Goal: Transaction & Acquisition: Purchase product/service

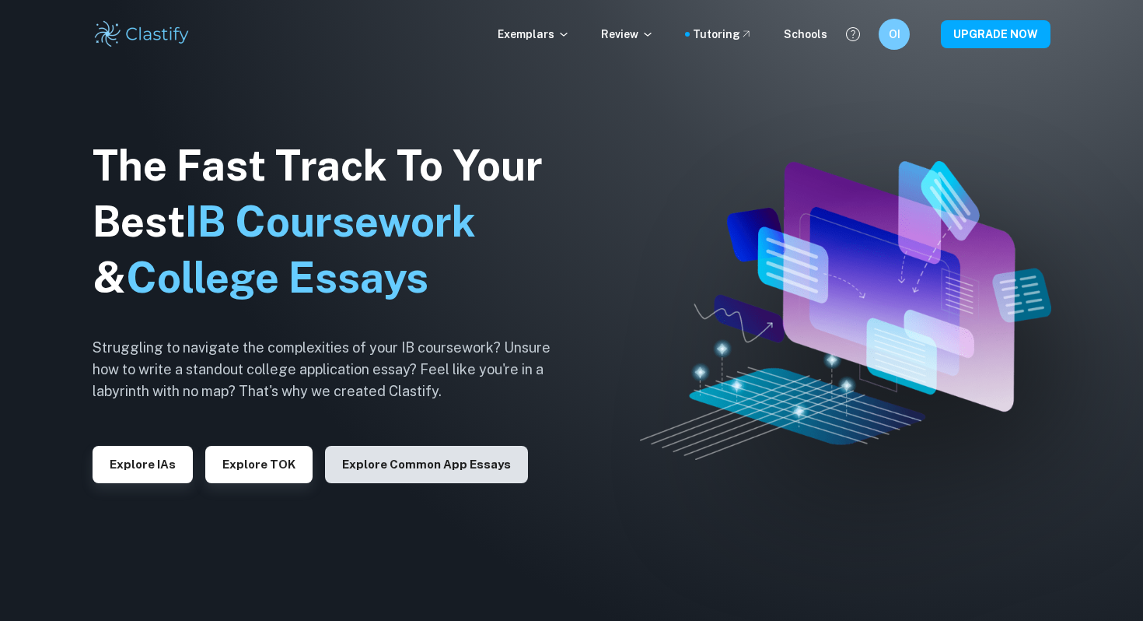
scroll to position [5, 0]
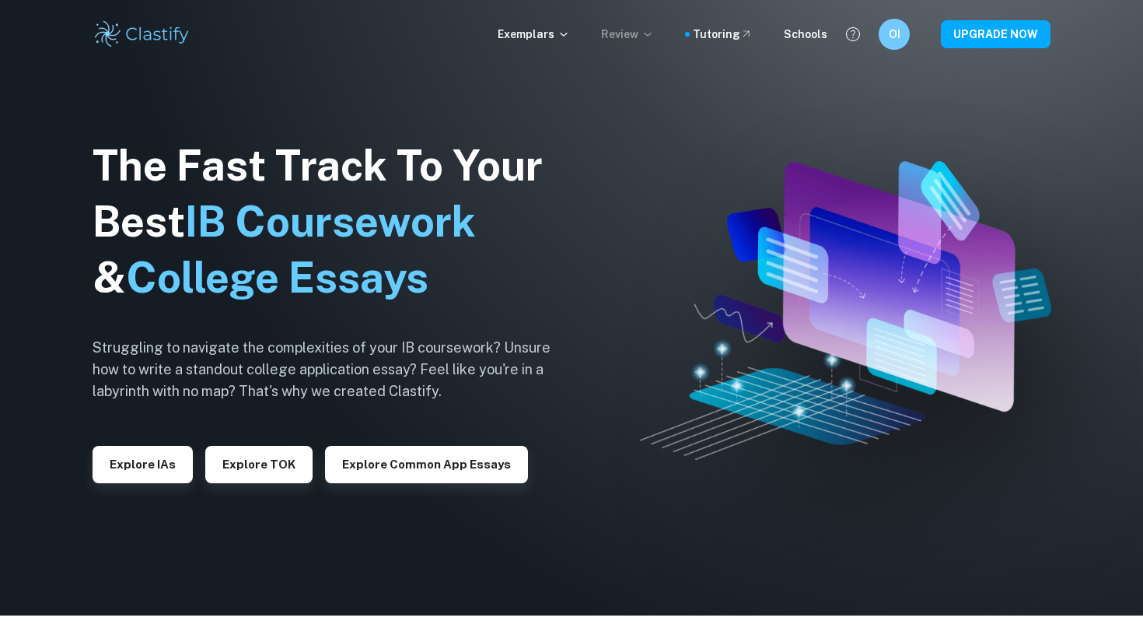
click at [641, 39] on p "Review" at bounding box center [627, 34] width 53 height 17
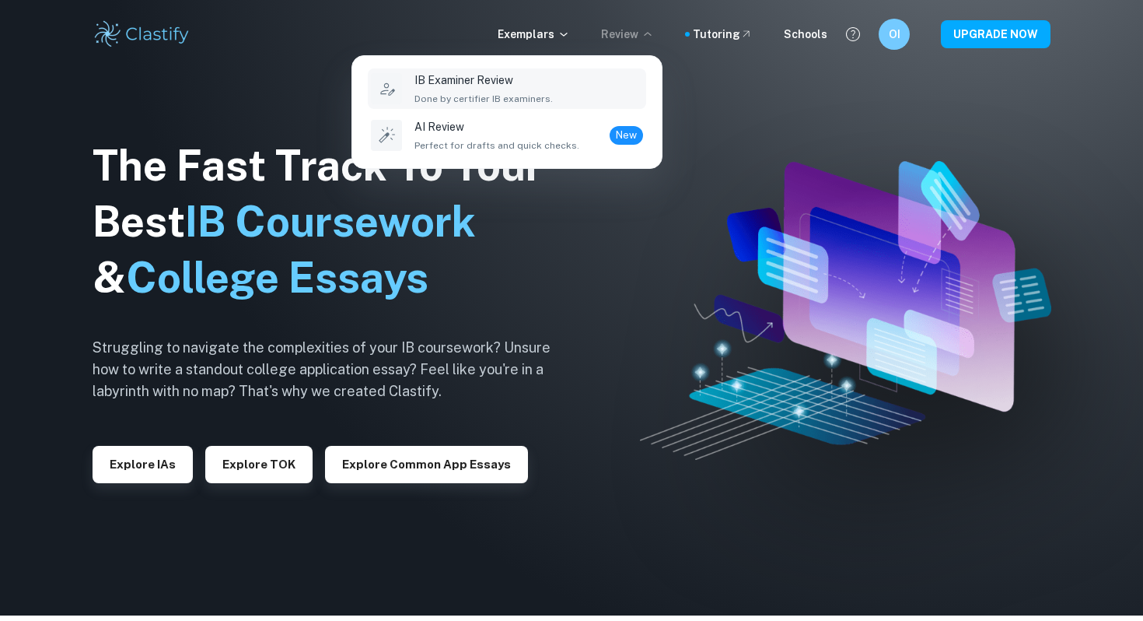
click at [525, 94] on span "Done by certifier IB examiners." at bounding box center [483, 99] width 138 height 14
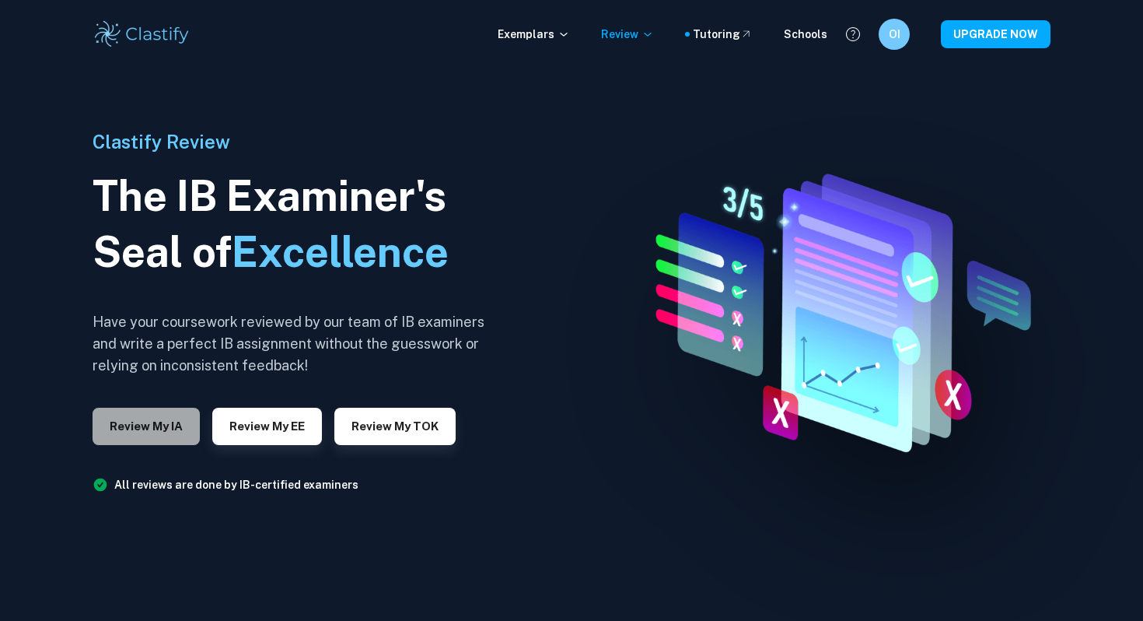
click at [158, 431] on button "Review my IA" at bounding box center [146, 425] width 107 height 37
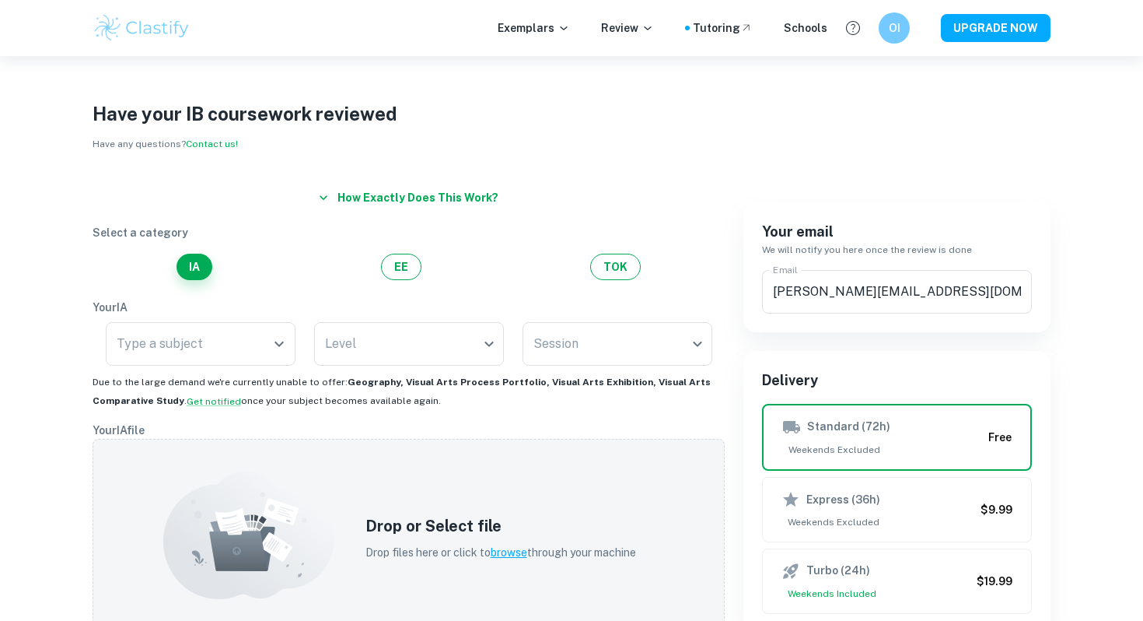
click at [175, 335] on div "Type a subject Type a subject" at bounding box center [201, 344] width 190 height 44
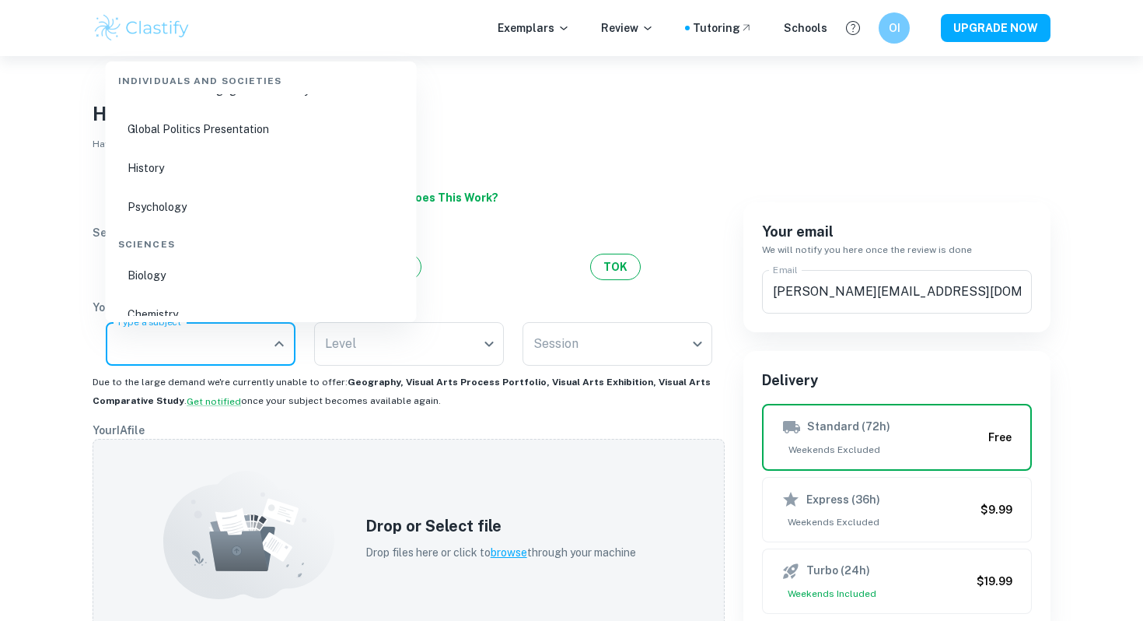
scroll to position [310, 0]
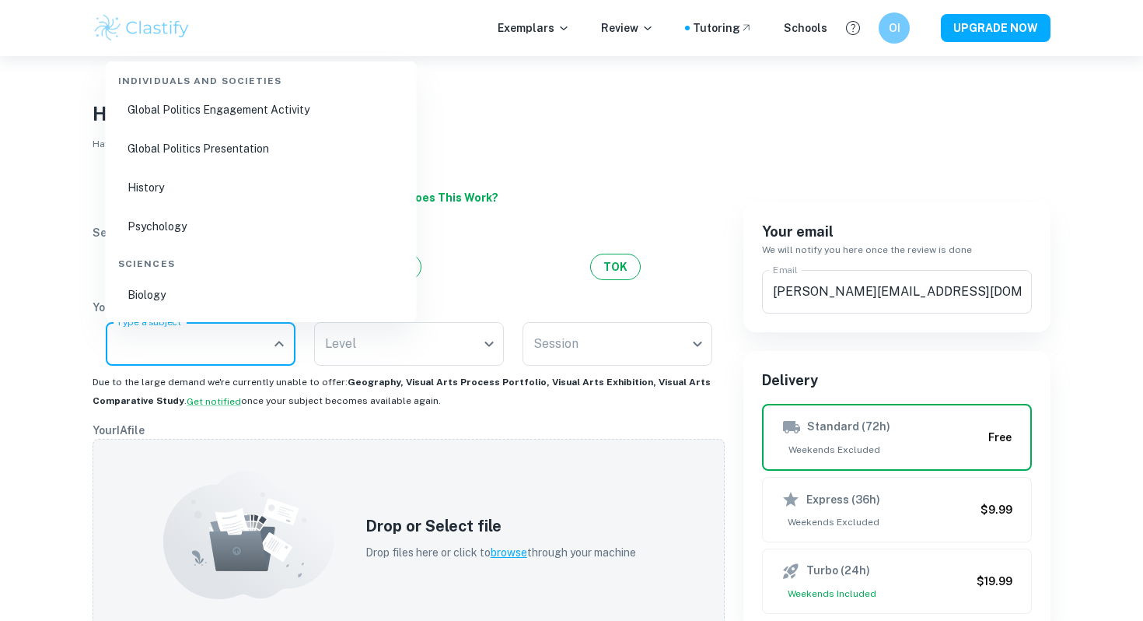
click at [240, 191] on li "History" at bounding box center [261, 188] width 299 height 36
type input "History"
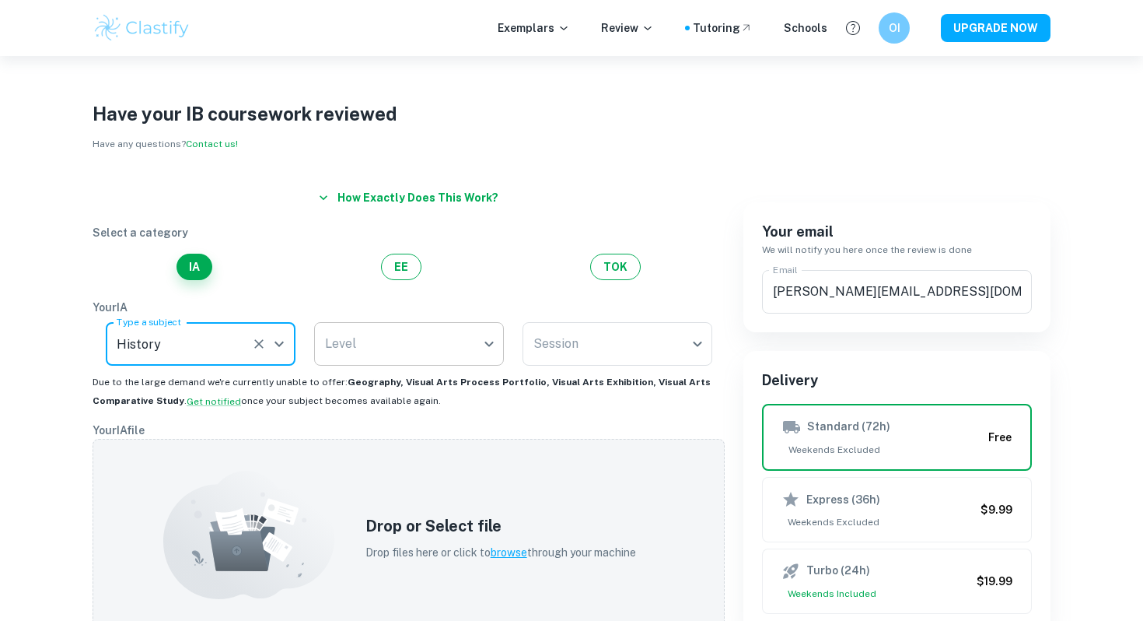
click at [393, 341] on body "We value your privacy We use cookies to enhance your browsing experience, serve…" at bounding box center [571, 366] width 1143 height 621
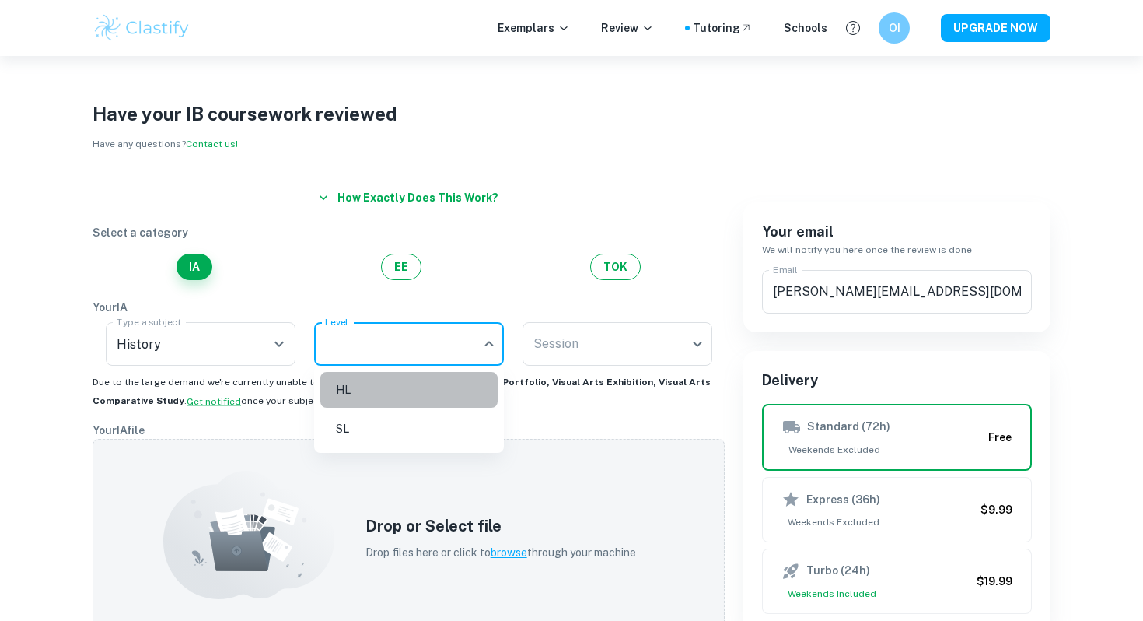
click at [384, 400] on li "HL" at bounding box center [408, 390] width 177 height 36
type input "HL"
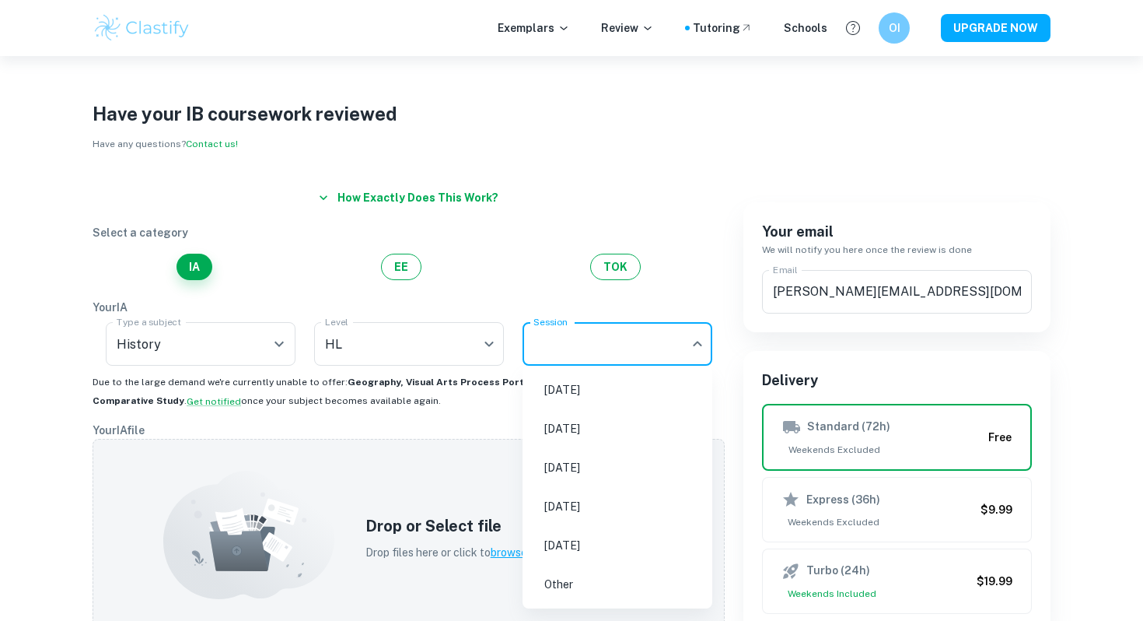
click at [586, 353] on body "We value your privacy We use cookies to enhance your browsing experience, serve…" at bounding box center [571, 366] width 1143 height 621
click at [610, 460] on li "May 2026" at bounding box center [617, 467] width 177 height 36
type input "M26"
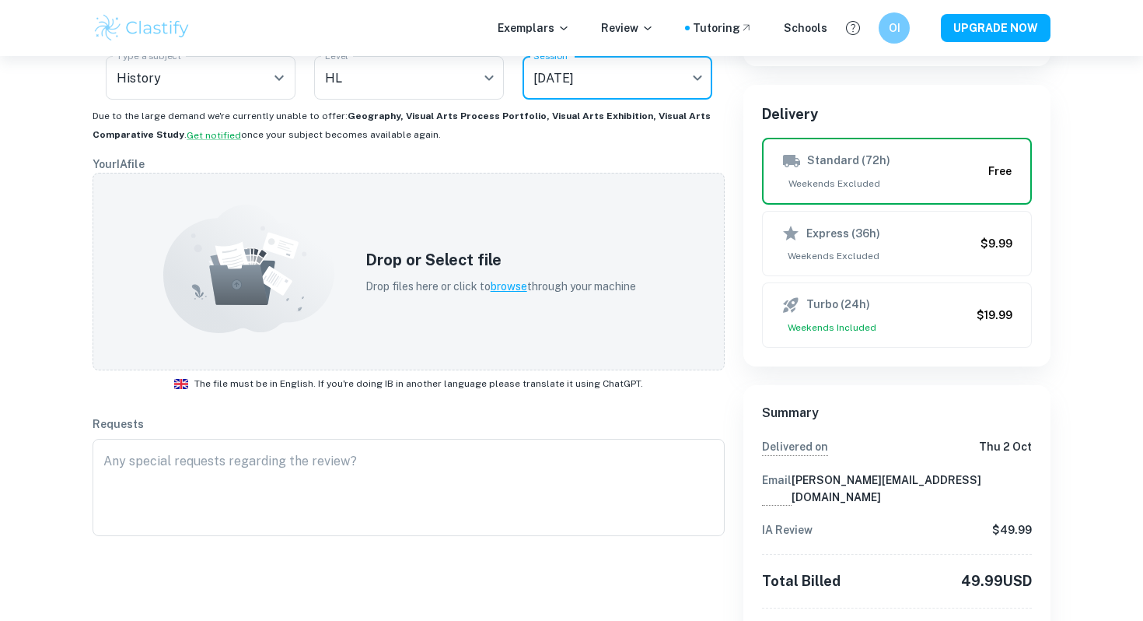
scroll to position [279, 0]
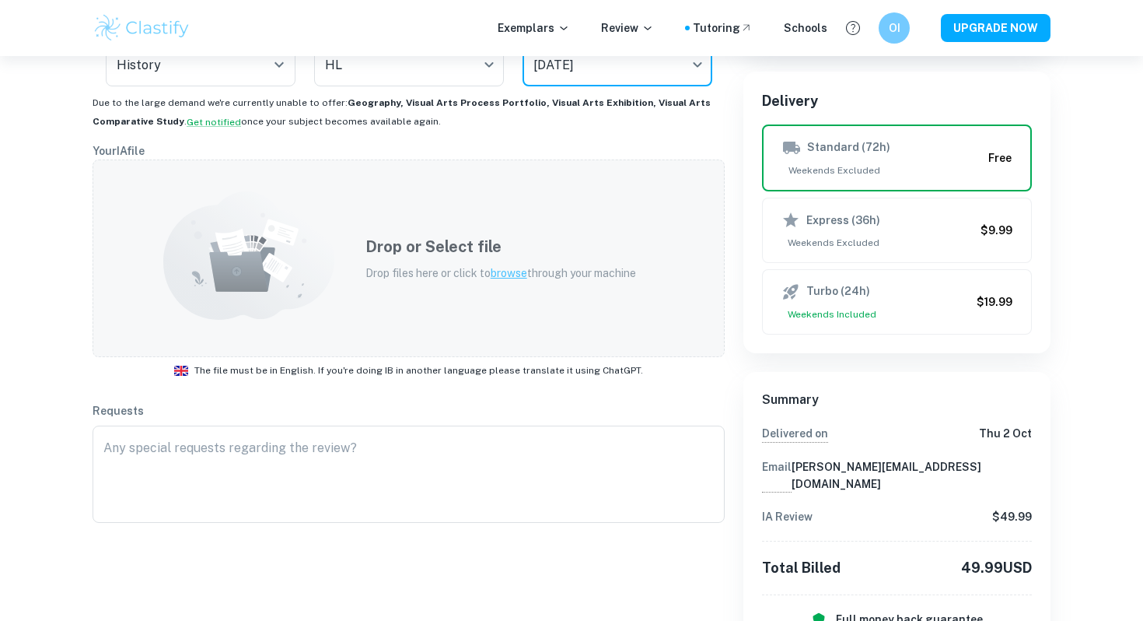
click at [519, 273] on span "browse" at bounding box center [509, 273] width 37 height 12
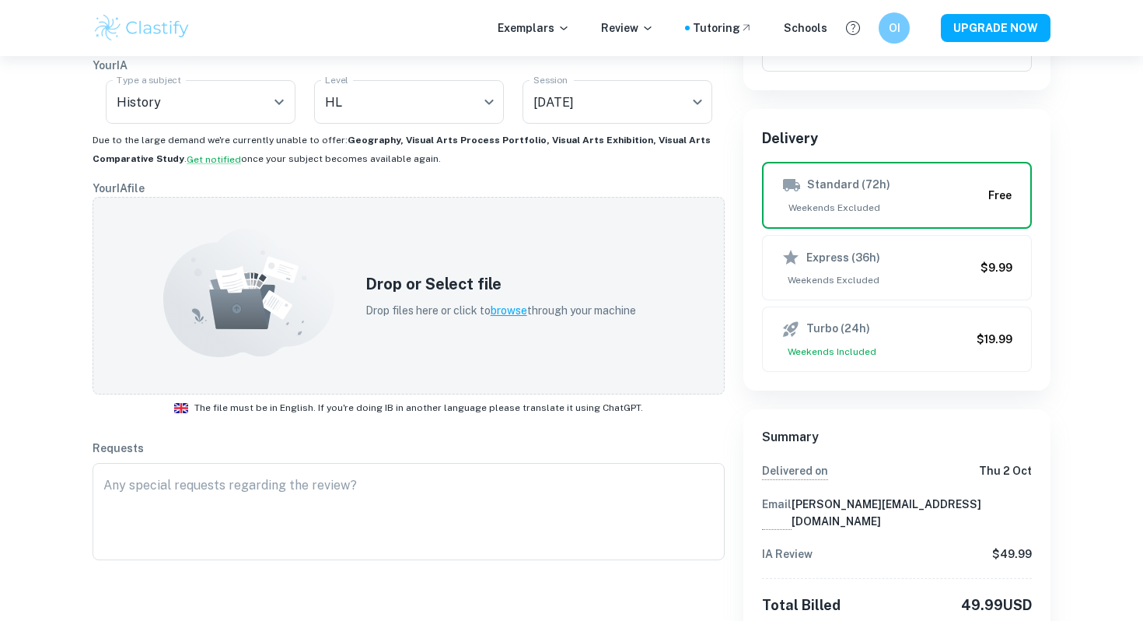
scroll to position [240, 0]
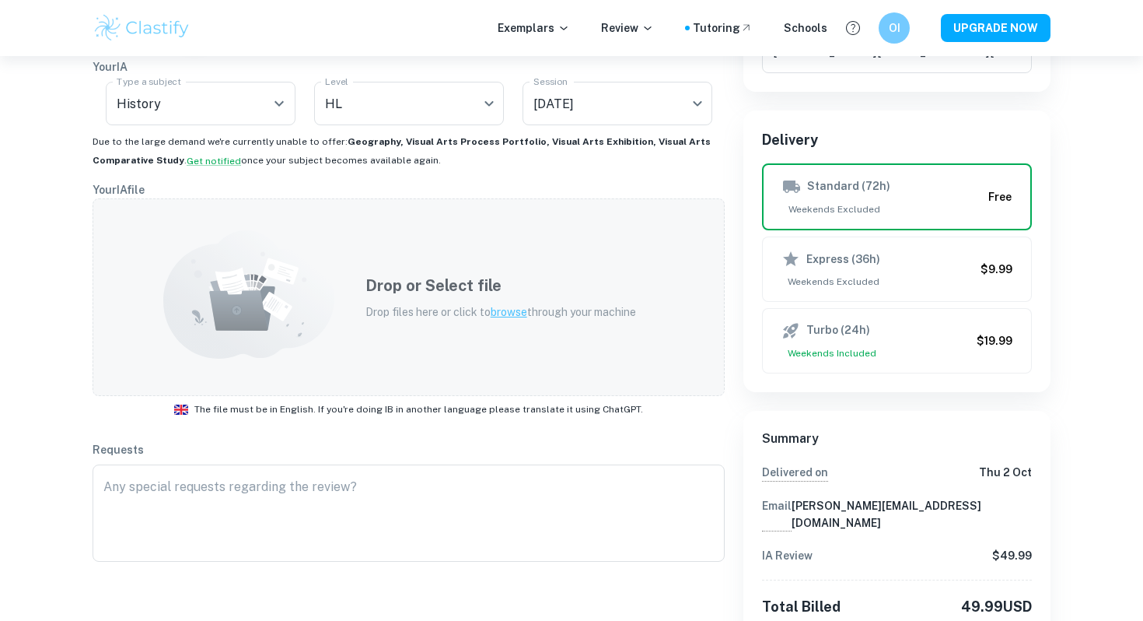
click at [504, 312] on span "browse" at bounding box center [509, 312] width 37 height 12
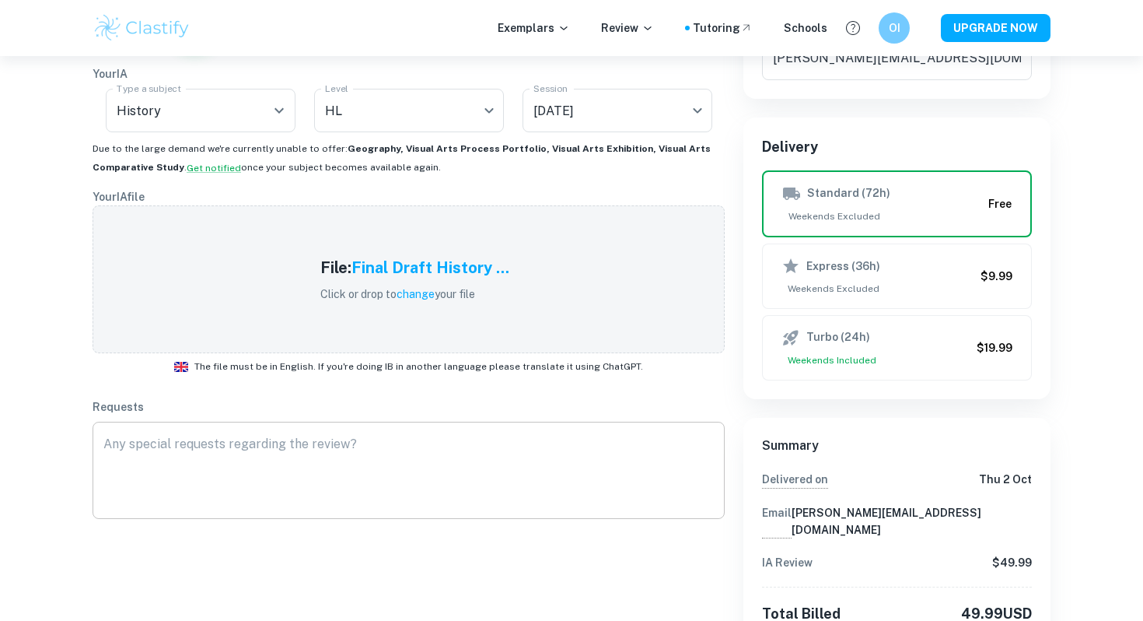
scroll to position [233, 0]
click at [502, 271] on h5 "Final Draft History ..." at bounding box center [430, 268] width 158 height 23
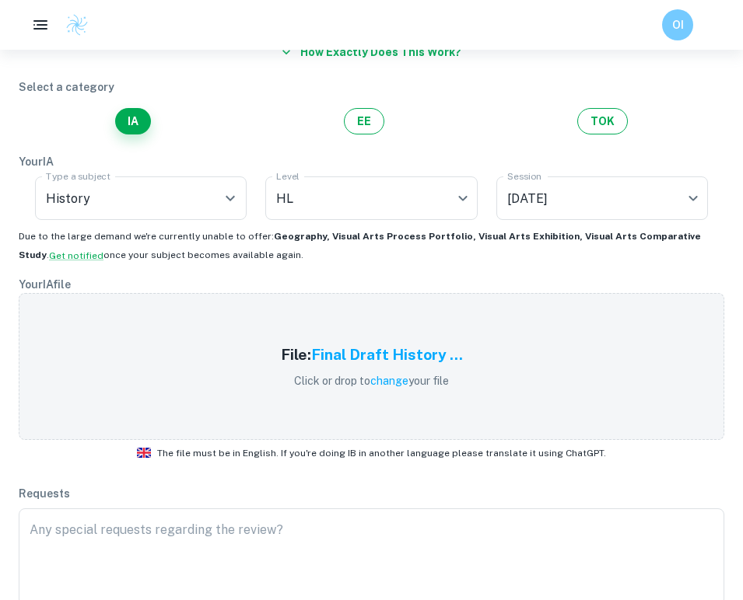
scroll to position [153, 0]
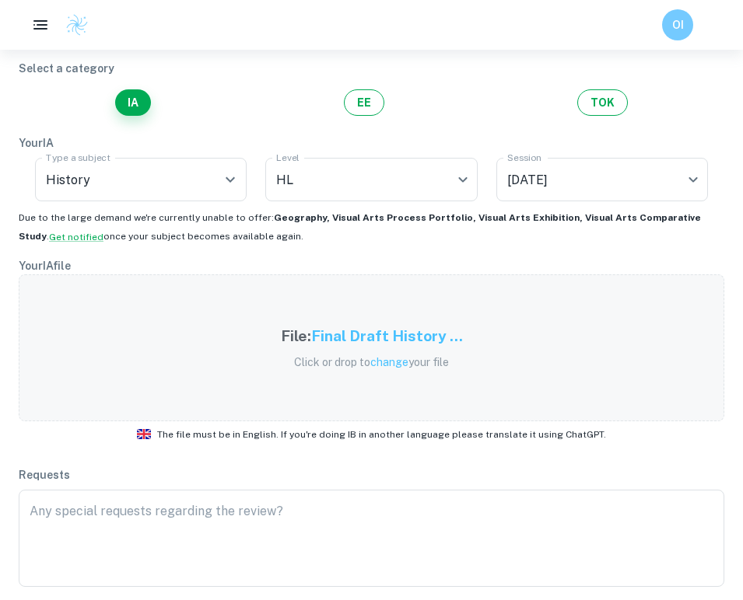
click at [382, 362] on span "change" at bounding box center [389, 362] width 38 height 12
click at [400, 365] on span "change" at bounding box center [389, 362] width 38 height 12
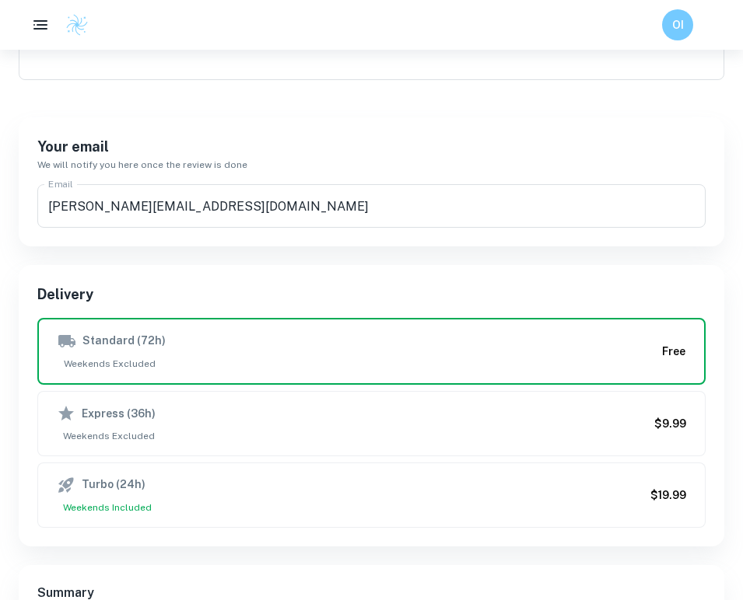
scroll to position [661, 0]
click at [574, 528] on div "Delivery Standard (72h) Weekends Excluded Free Express (36h) Weekends Excluded …" at bounding box center [371, 405] width 705 height 282
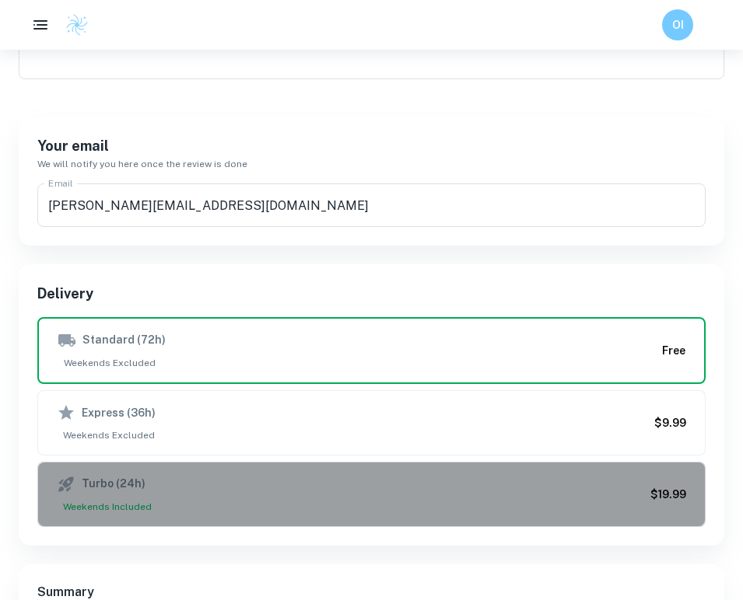
click at [569, 484] on div "Turbo (24h)" at bounding box center [350, 484] width 587 height 19
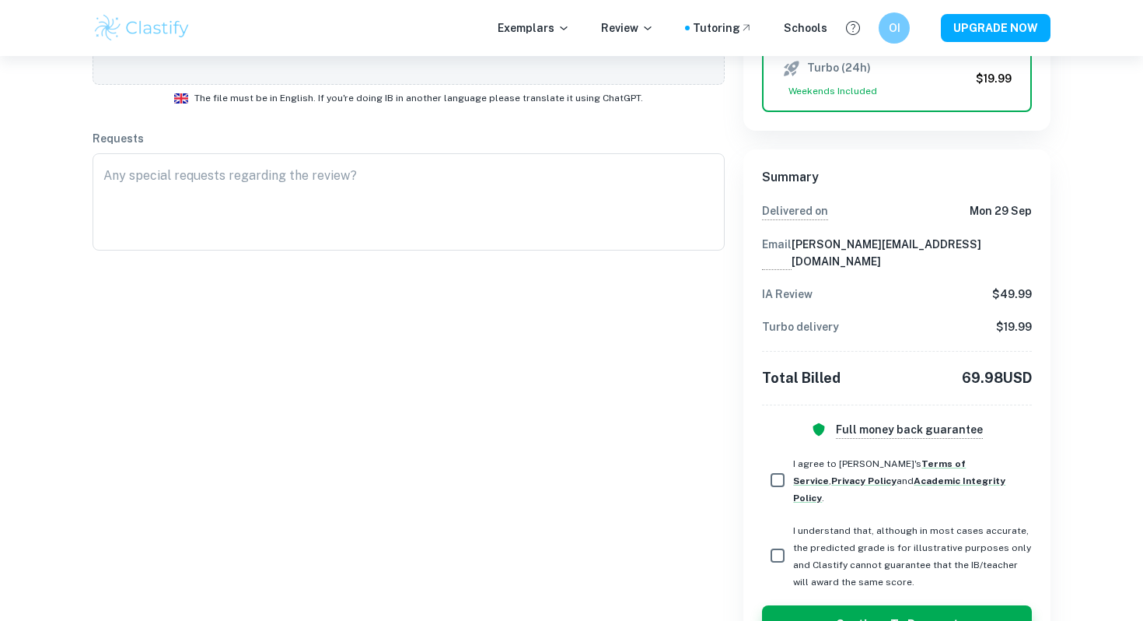
scroll to position [500, 0]
click at [785, 466] on input "I agree to Clastify's Terms of Service , Privacy Policy and Academic Integrity …" at bounding box center [777, 481] width 31 height 31
checkbox input "true"
click at [785, 541] on input "I understand that, although in most cases accurate, the predicted grade is for …" at bounding box center [777, 556] width 31 height 31
checkbox input "true"
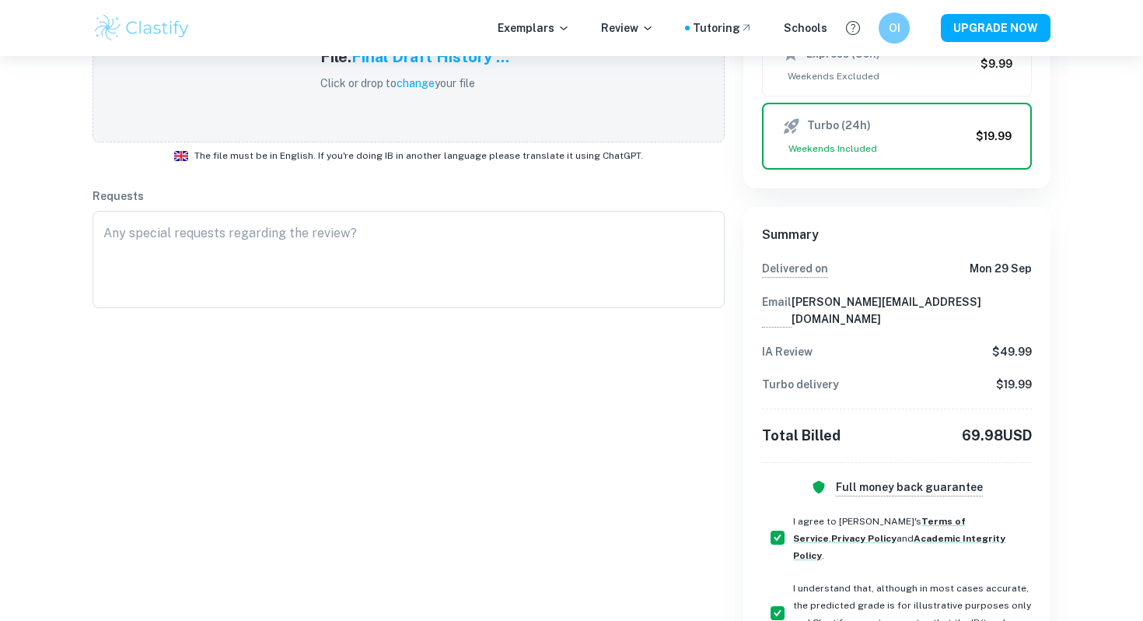
scroll to position [527, 0]
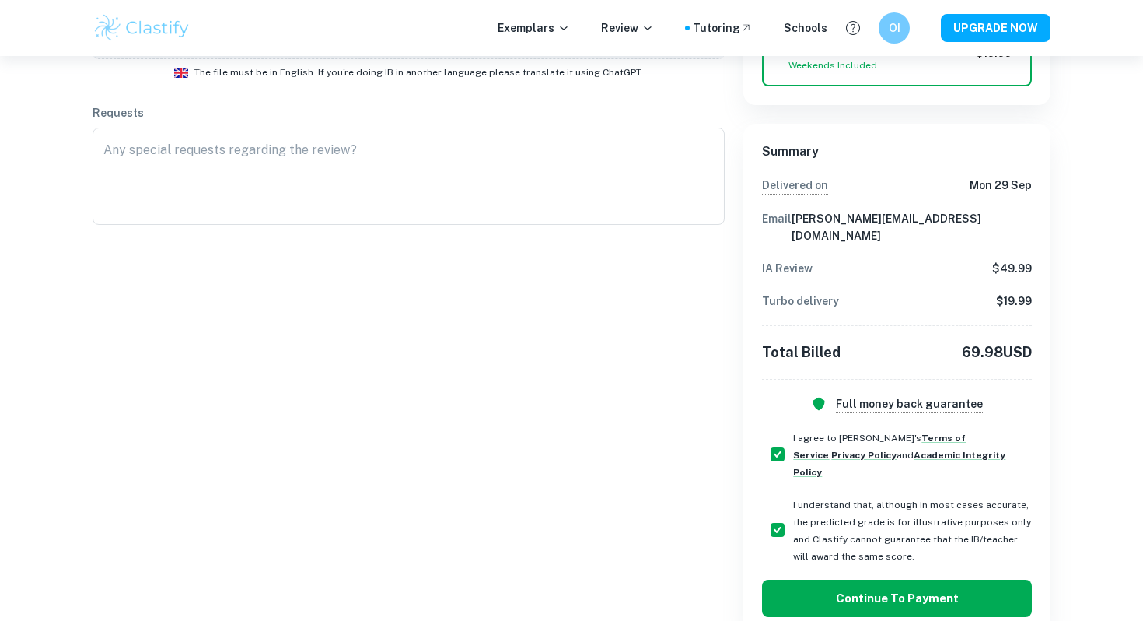
click at [862, 579] on button "Continue to Payment" at bounding box center [897, 597] width 270 height 37
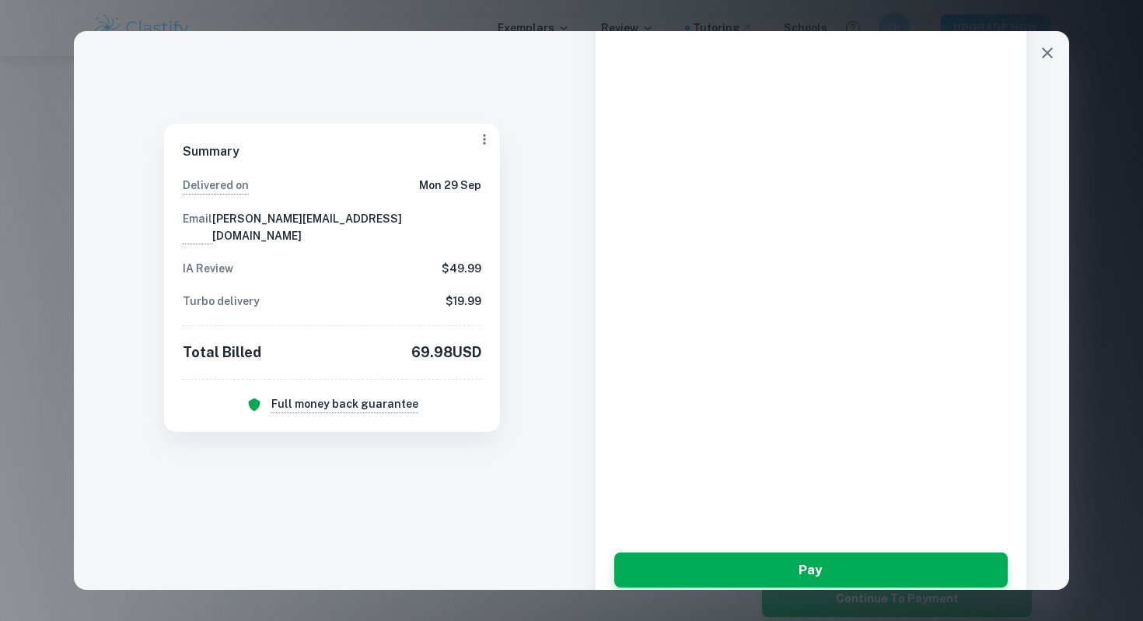
scroll to position [169, 0]
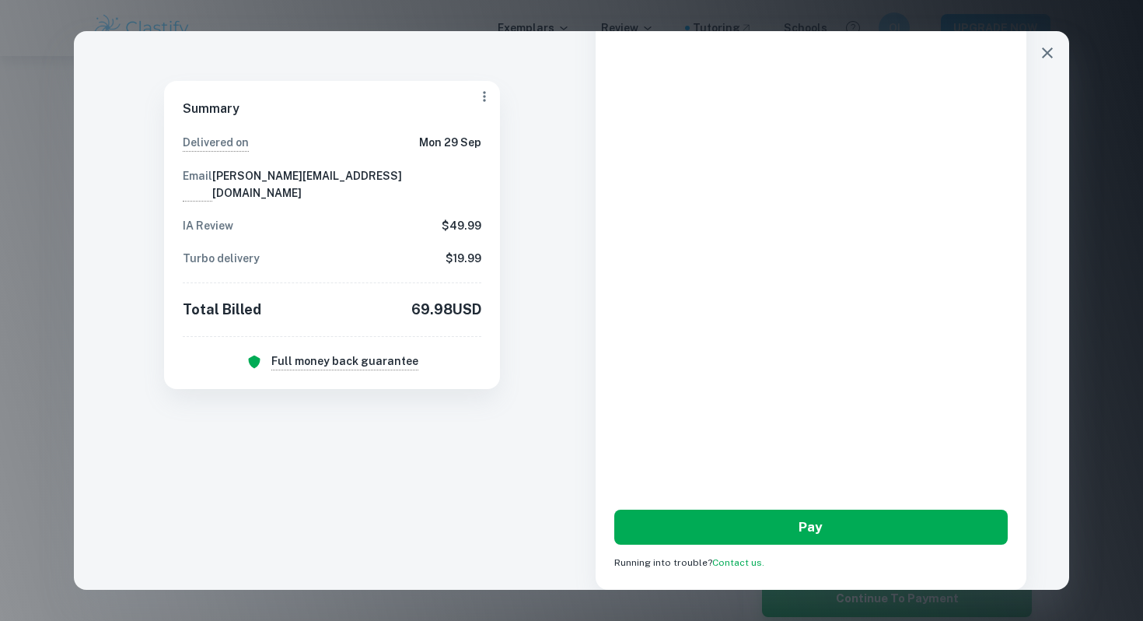
click at [722, 517] on button "Pay" at bounding box center [810, 526] width 393 height 35
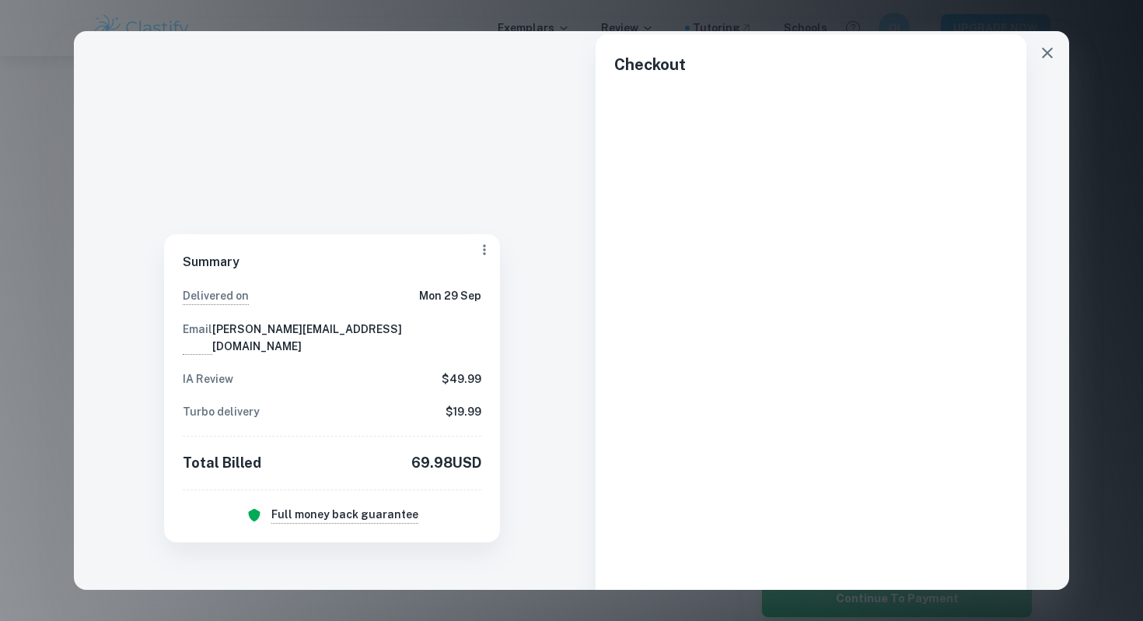
scroll to position [0, 0]
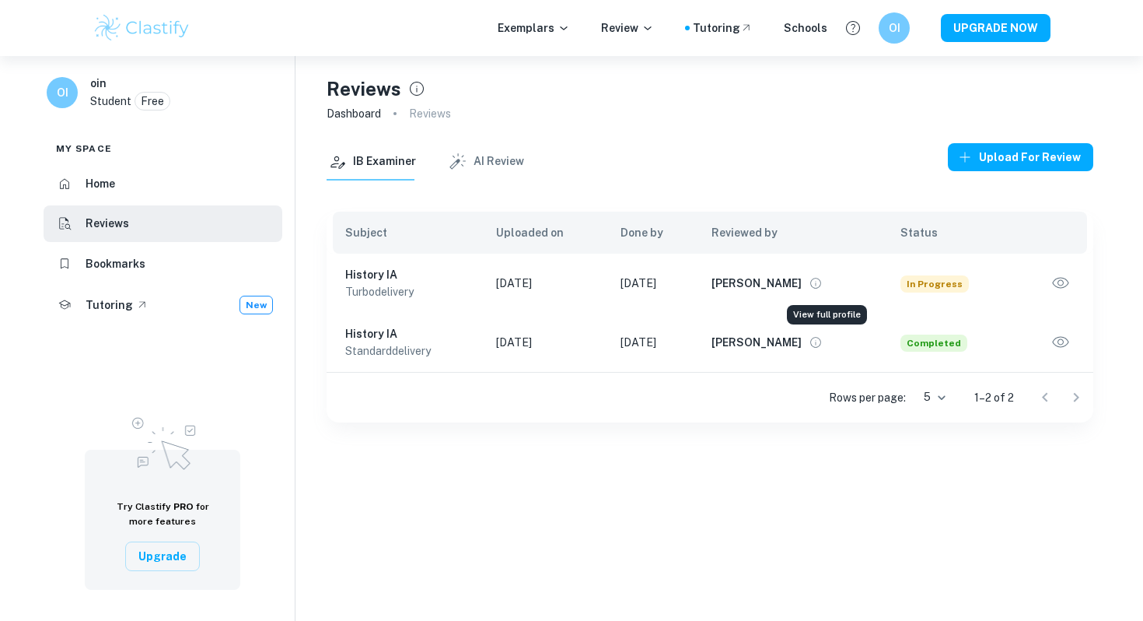
click at [823, 285] on icon "View full profile" at bounding box center [816, 283] width 14 height 14
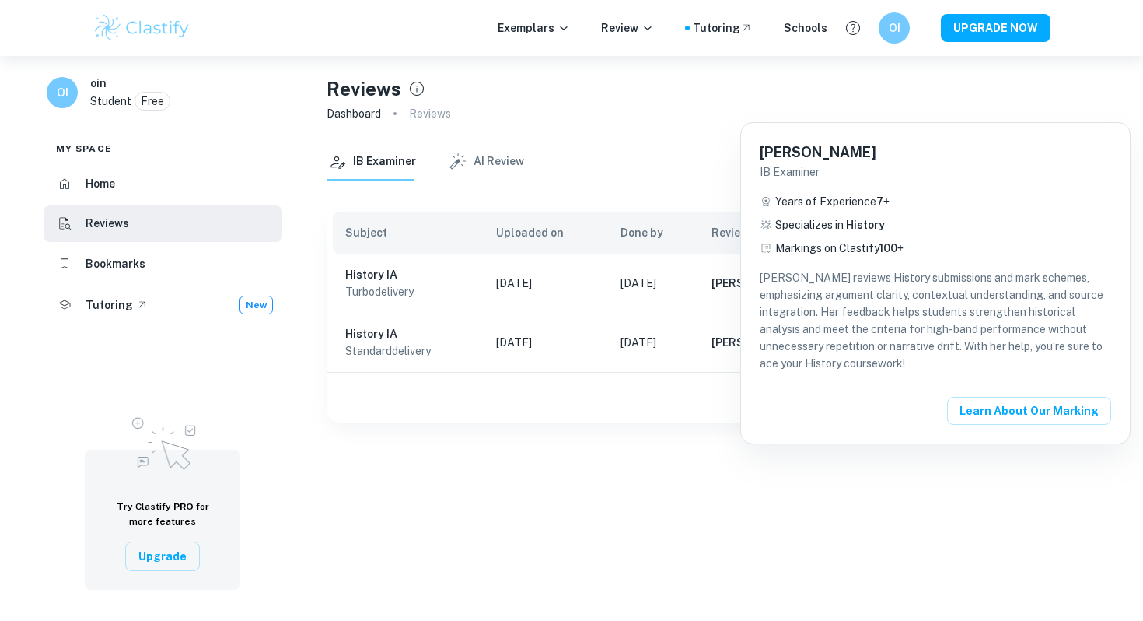
click at [755, 522] on div at bounding box center [571, 310] width 1143 height 621
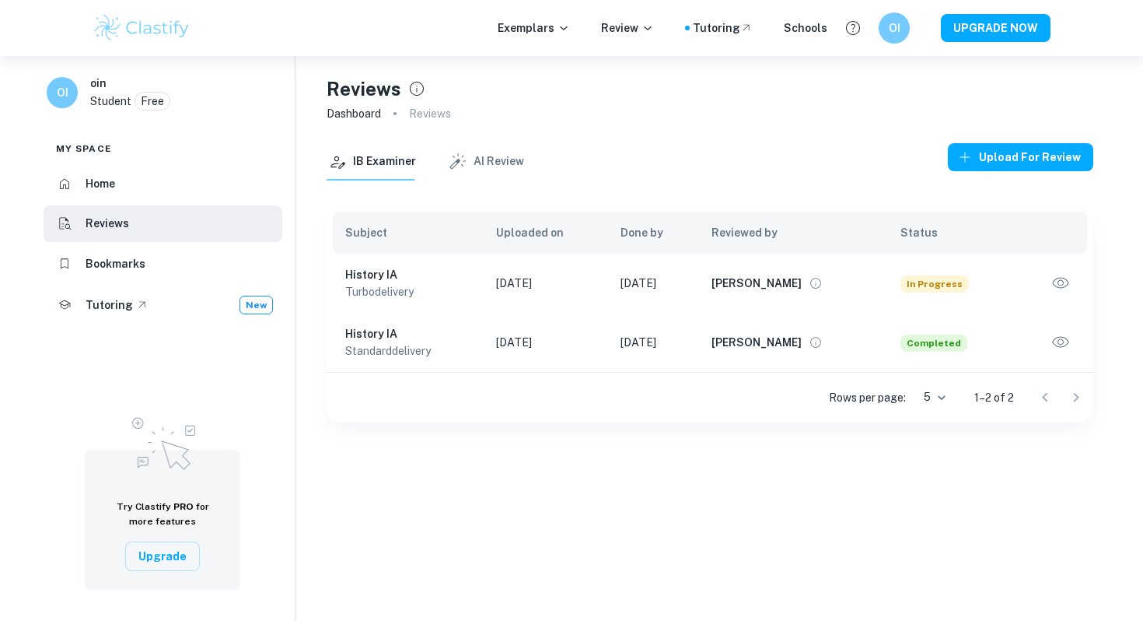
click at [174, 180] on li "Home" at bounding box center [163, 183] width 239 height 37
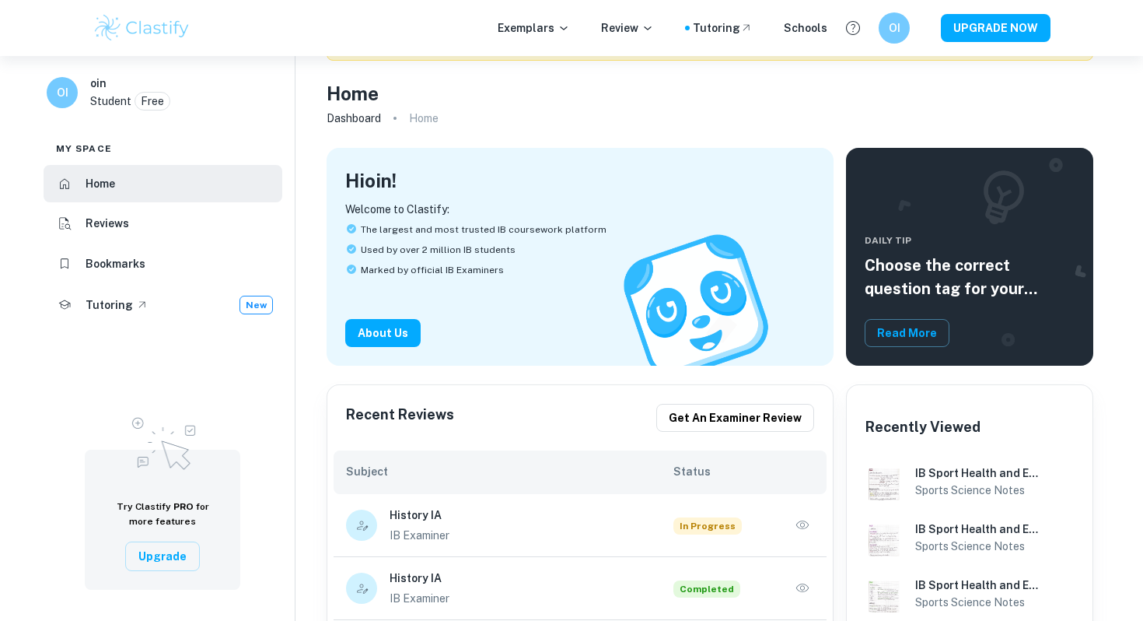
scroll to position [133, 0]
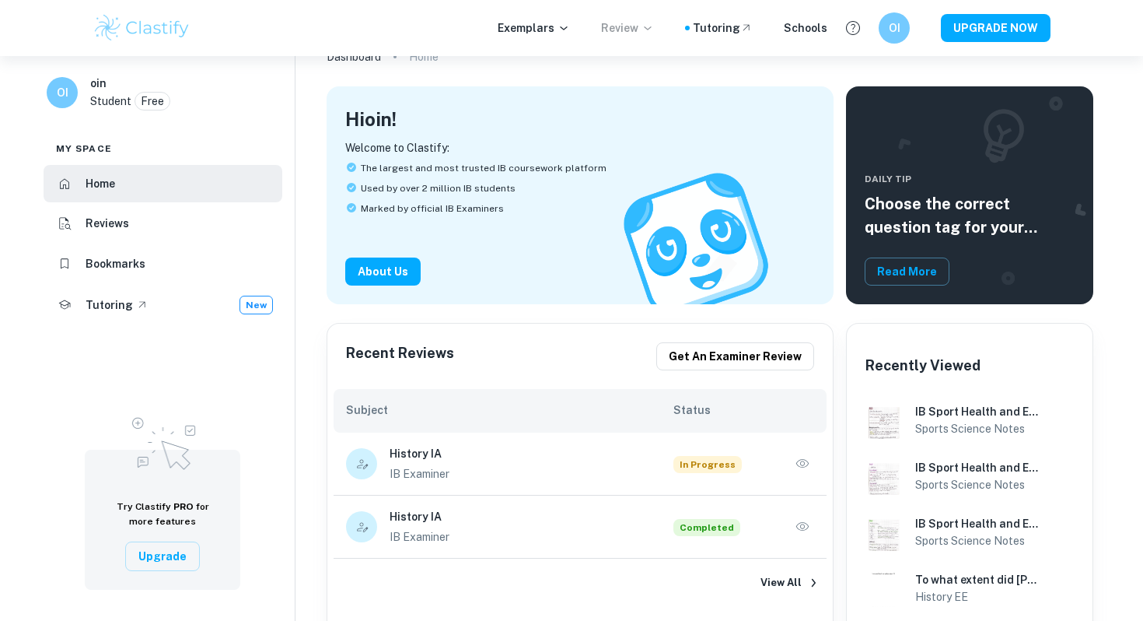
click at [622, 30] on p "Review" at bounding box center [627, 27] width 53 height 17
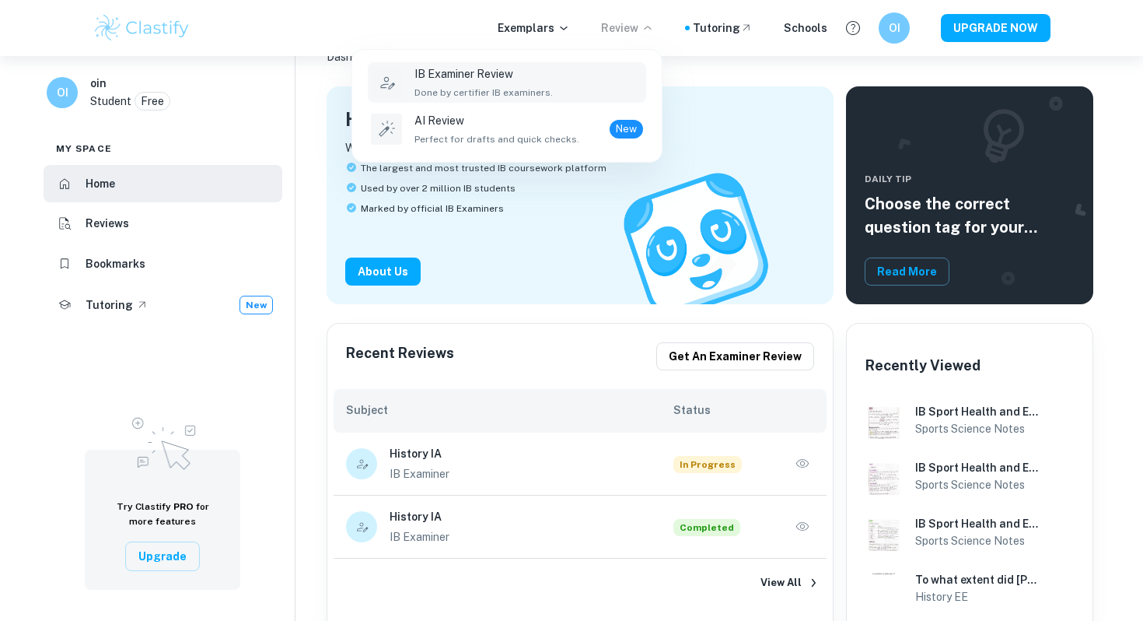
click at [520, 75] on p "IB Examiner Review" at bounding box center [483, 73] width 138 height 17
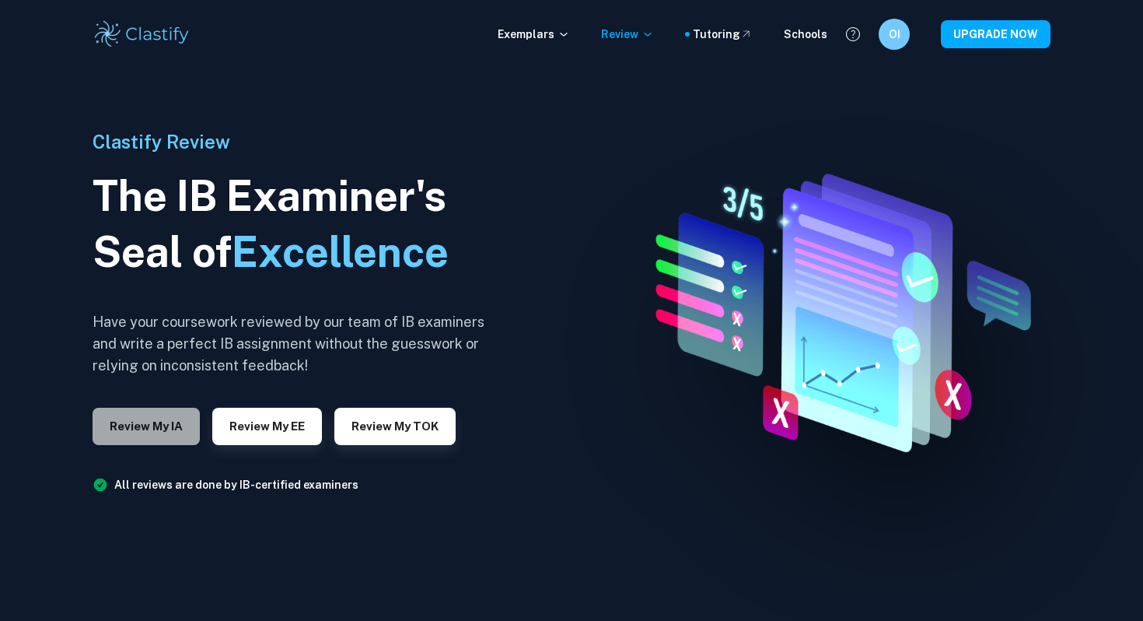
click at [159, 433] on button "Review my IA" at bounding box center [146, 425] width 107 height 37
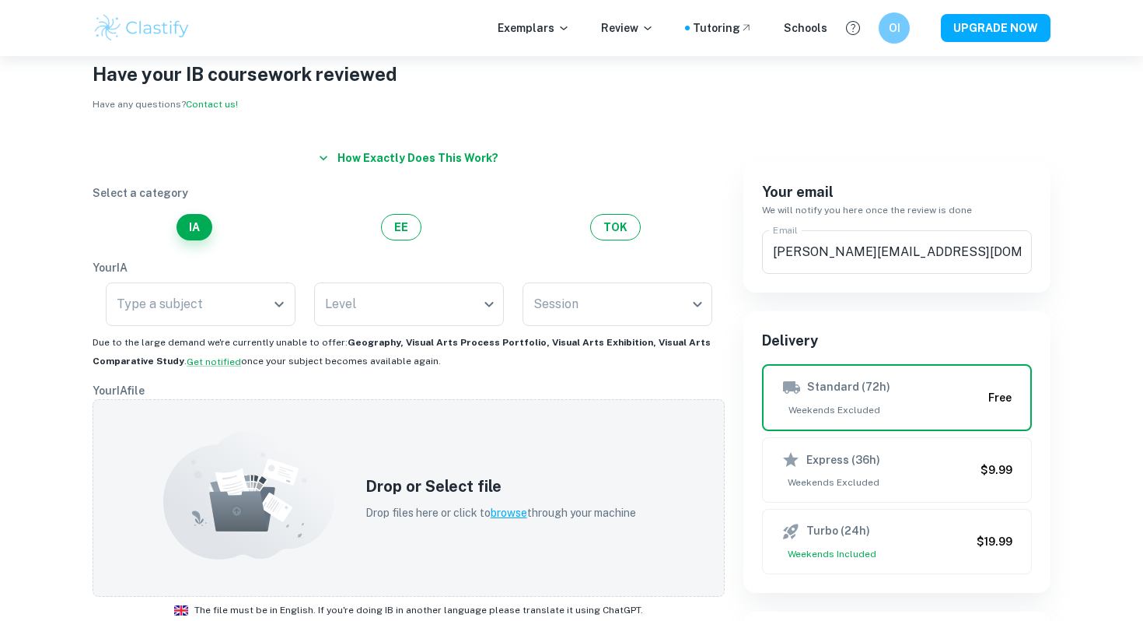
scroll to position [243, 0]
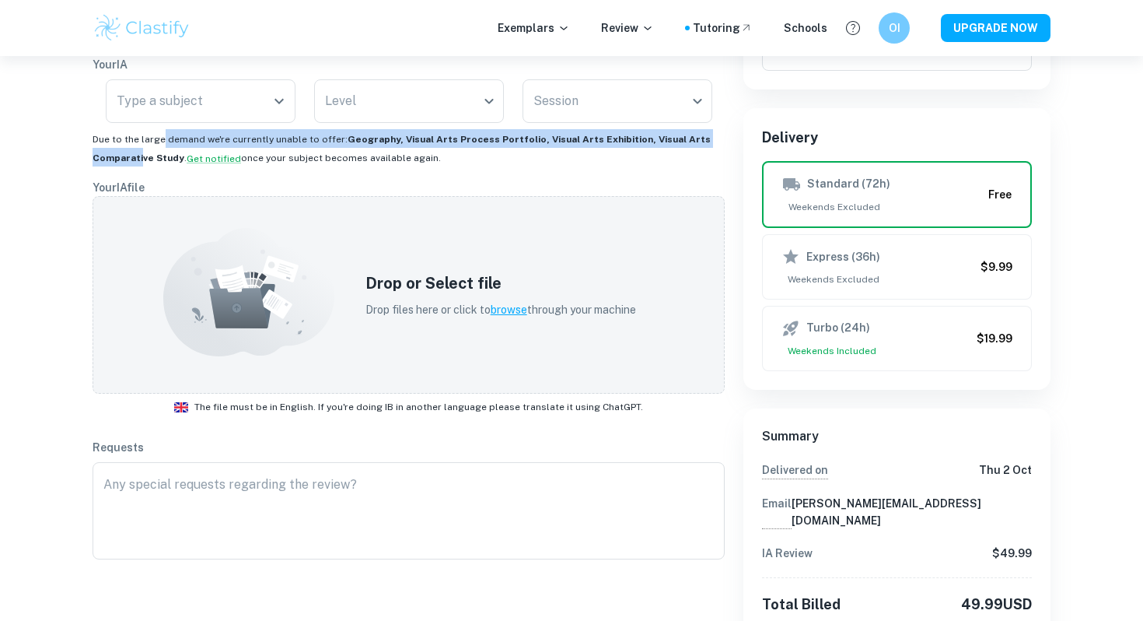
drag, startPoint x: 163, startPoint y: 138, endPoint x: 137, endPoint y: 163, distance: 35.2
click at [137, 163] on span "Due to the large demand we're currently unable to offer: Geography, Visual Arts…" at bounding box center [402, 149] width 618 height 30
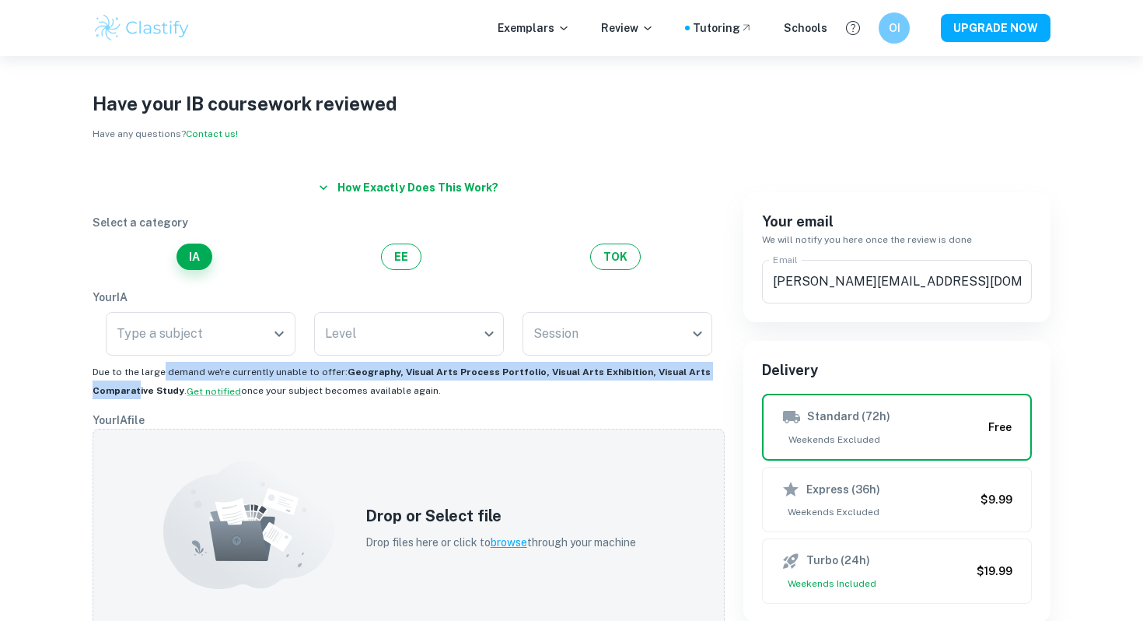
scroll to position [0, 0]
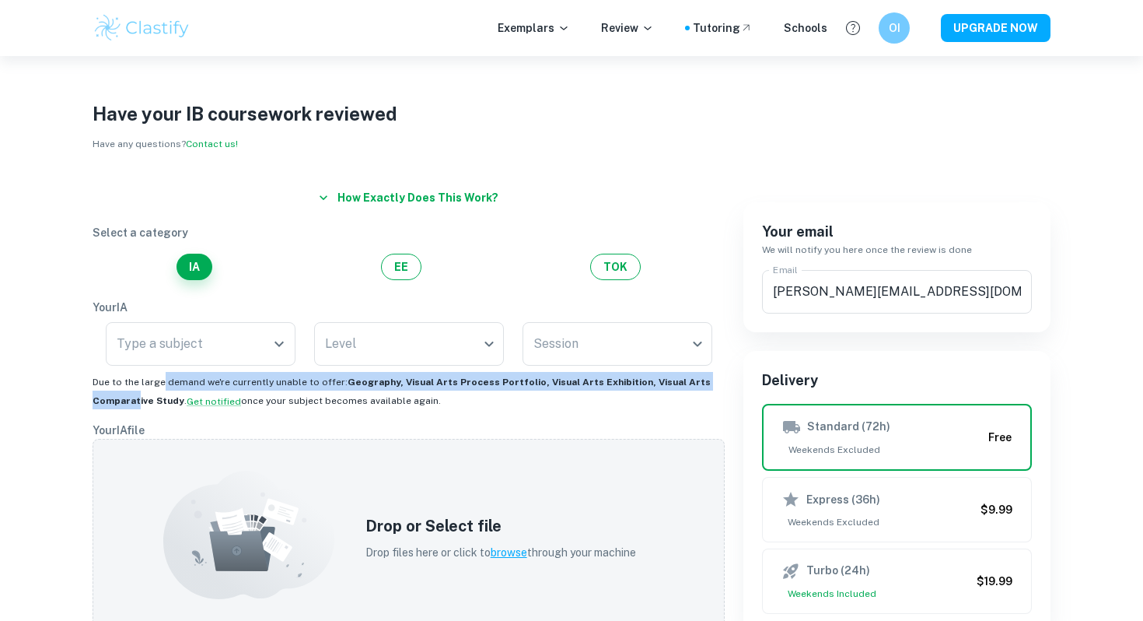
click at [341, 205] on button "How exactly does this work?" at bounding box center [409, 198] width 192 height 28
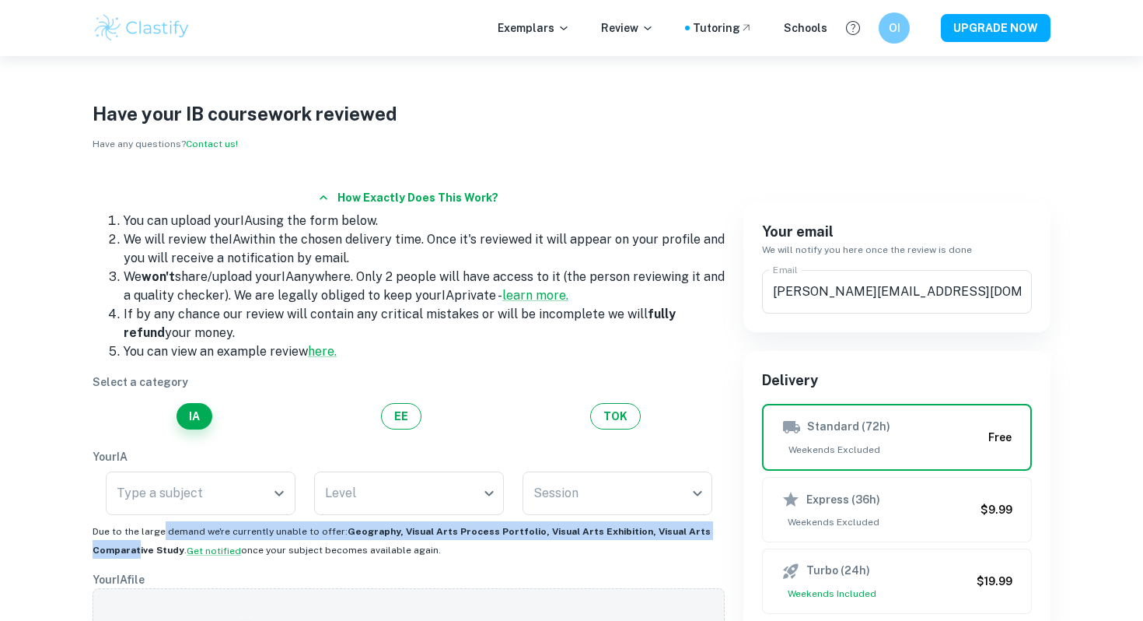
click at [331, 198] on icon "button" at bounding box center [324, 198] width 16 height 16
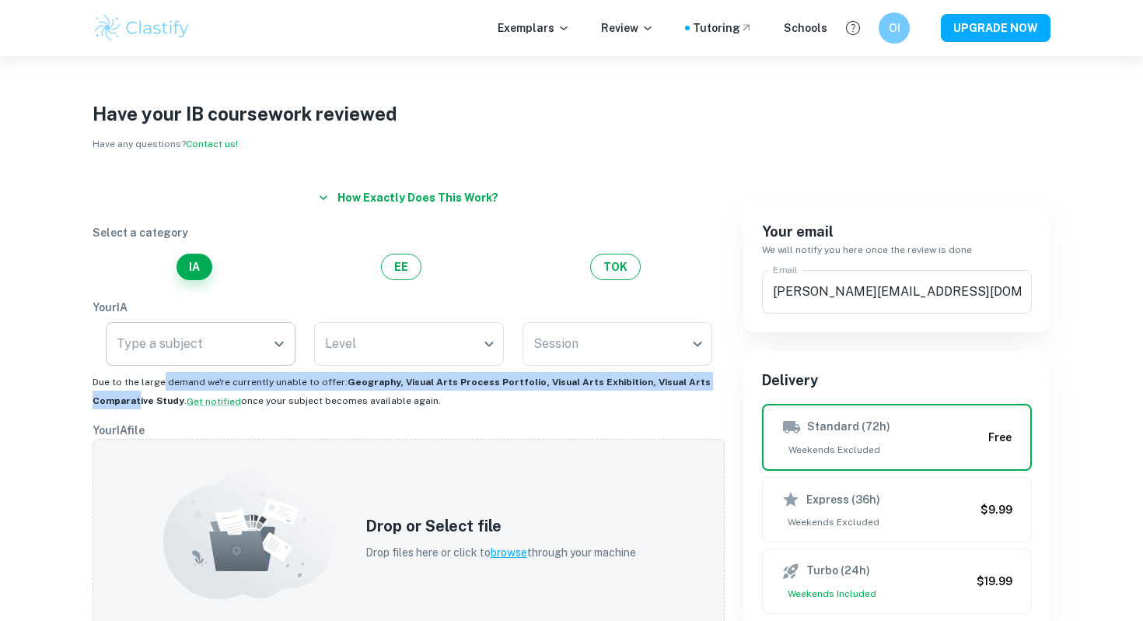
click at [201, 355] on input "Type a subject" at bounding box center [189, 344] width 152 height 30
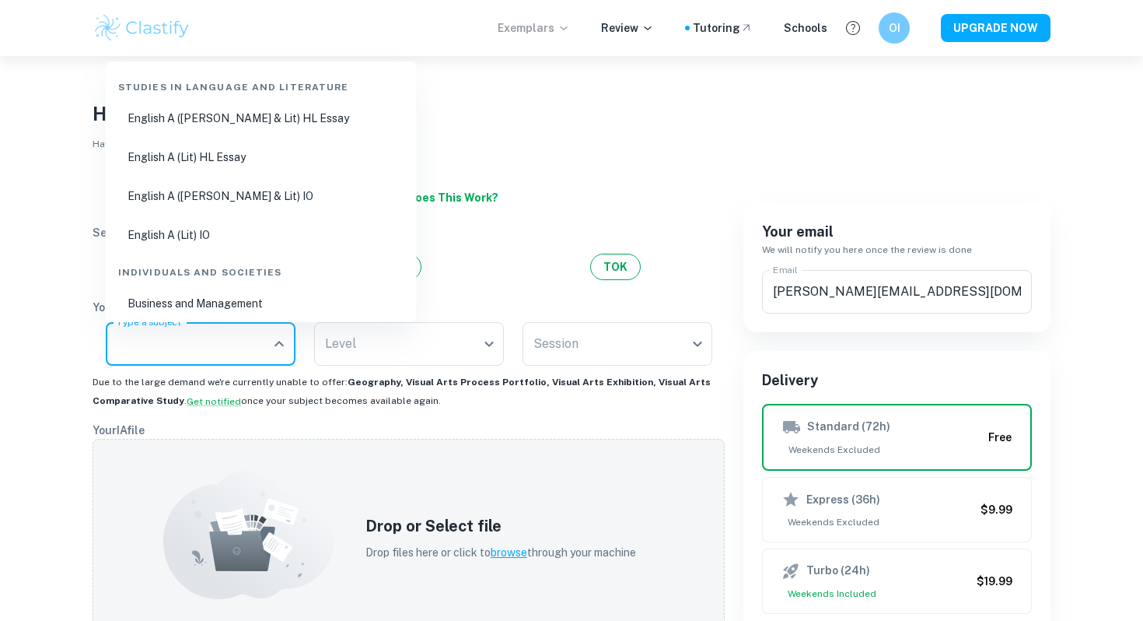
click at [512, 32] on p "Exemplars" at bounding box center [534, 27] width 72 height 17
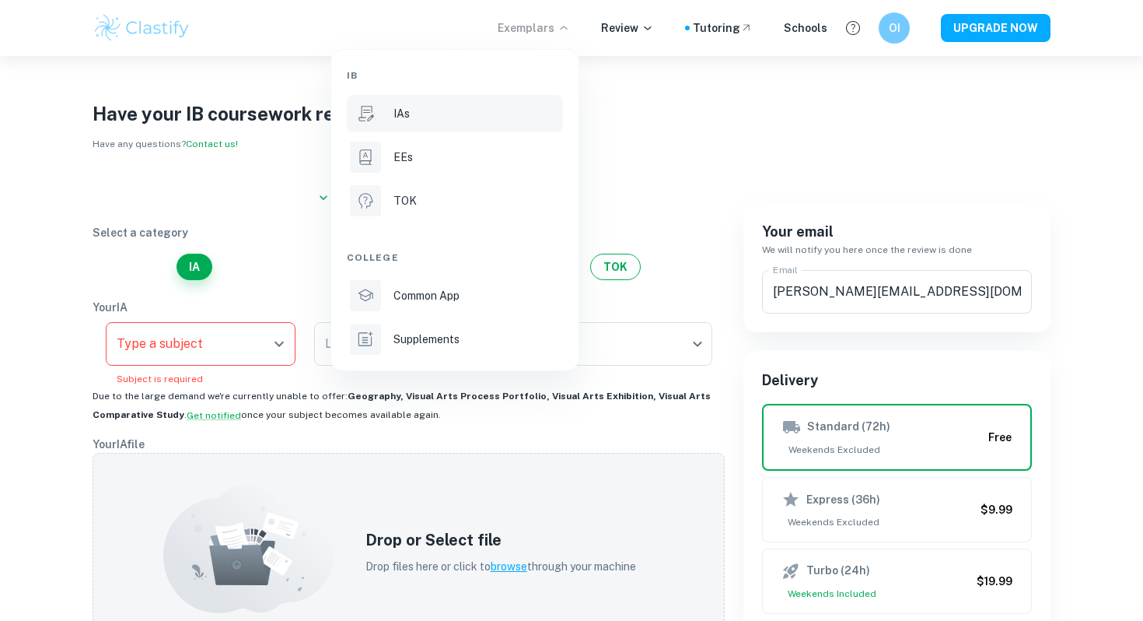
click at [431, 115] on div "IAs" at bounding box center [476, 113] width 166 height 17
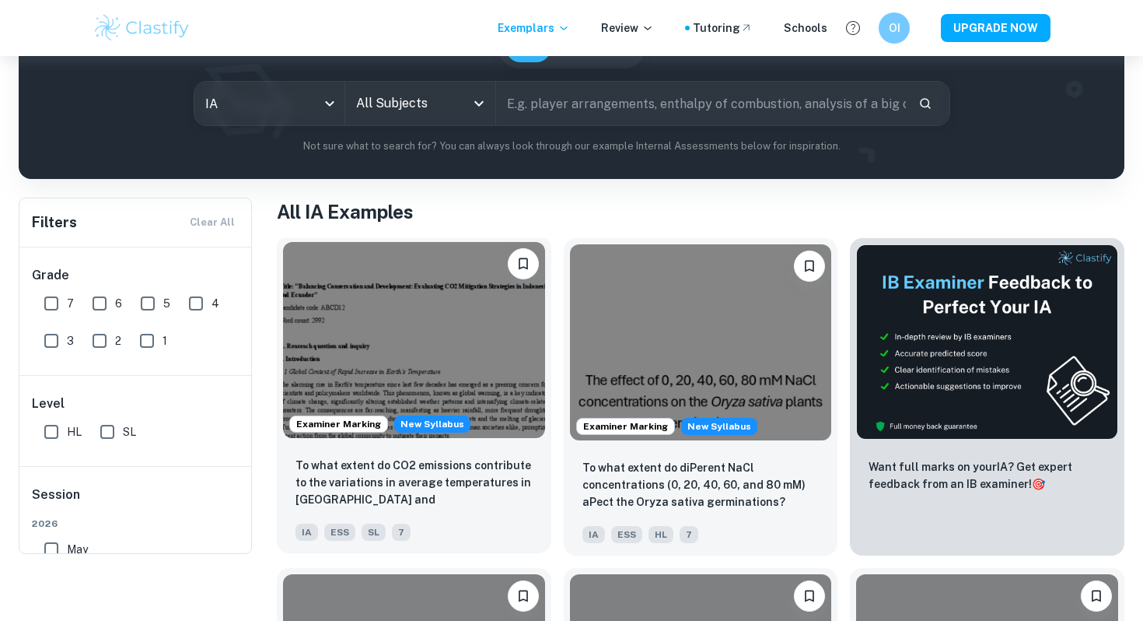
scroll to position [190, 0]
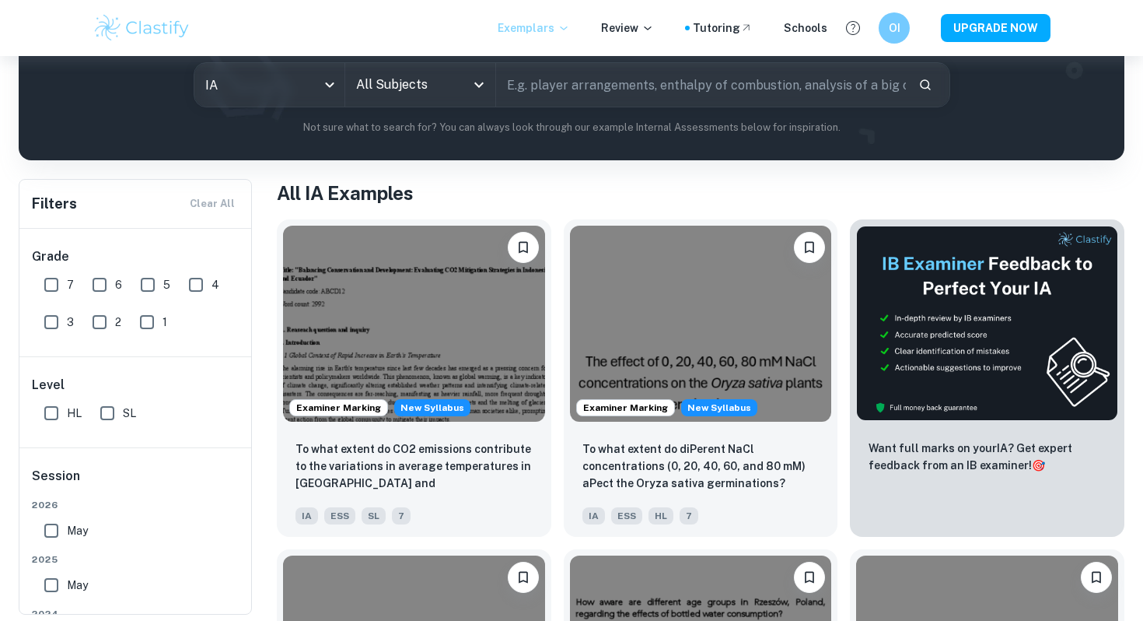
click at [568, 26] on icon at bounding box center [564, 28] width 12 height 12
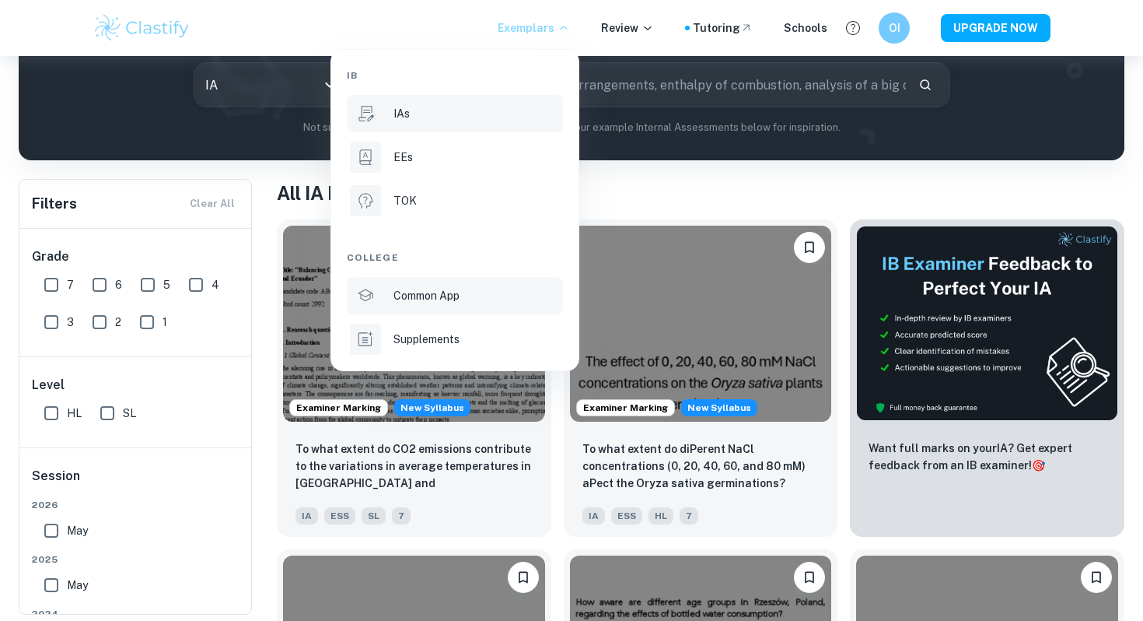
click at [472, 306] on li "Common App" at bounding box center [455, 295] width 216 height 37
type input "common app"
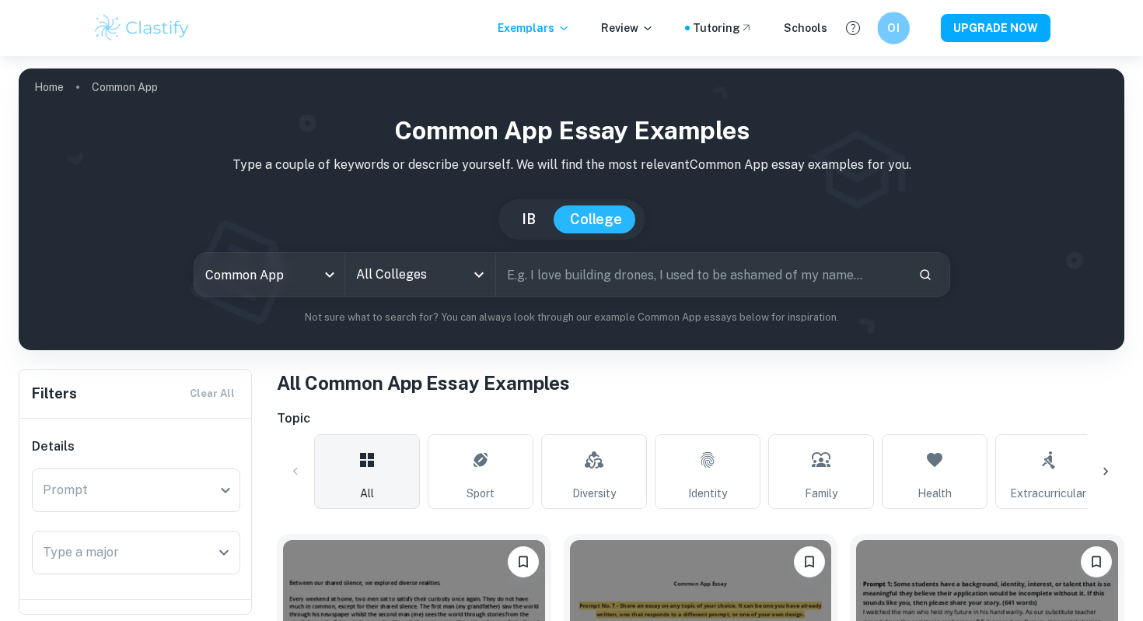
click at [885, 26] on div "OI" at bounding box center [893, 28] width 33 height 33
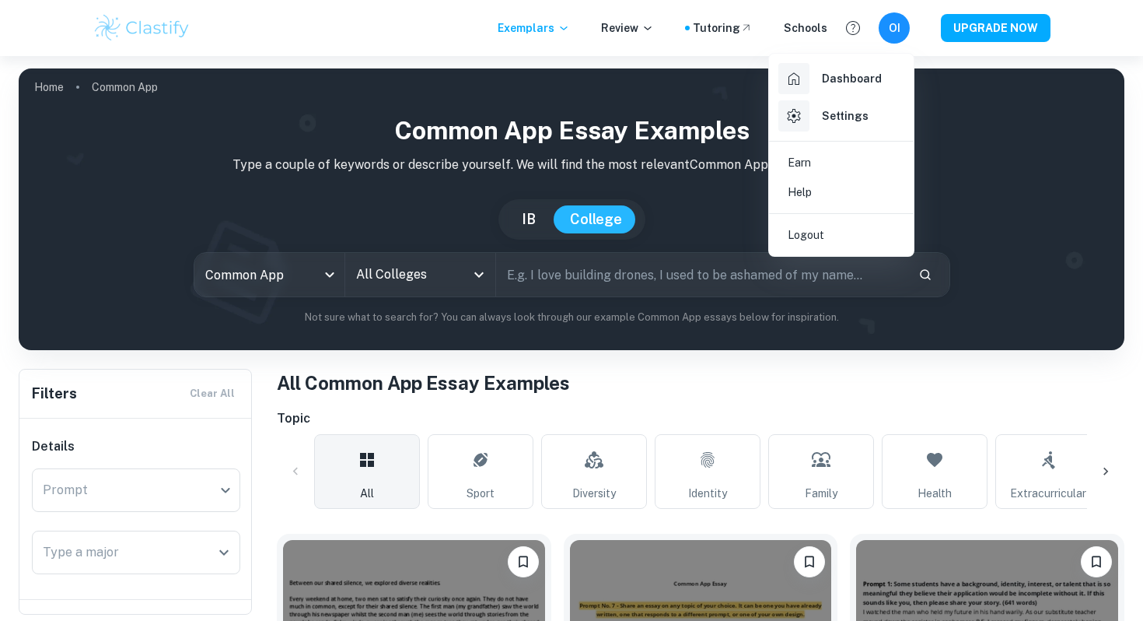
click at [847, 164] on link "Earn" at bounding box center [841, 163] width 132 height 30
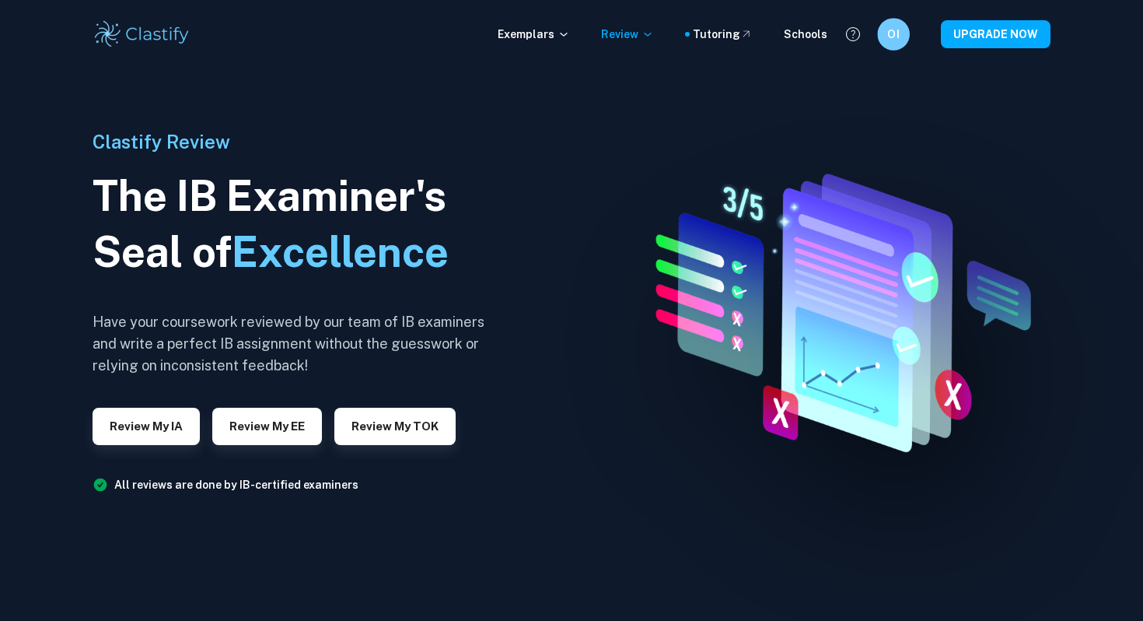
click at [903, 35] on h6 "OI" at bounding box center [893, 35] width 19 height 18
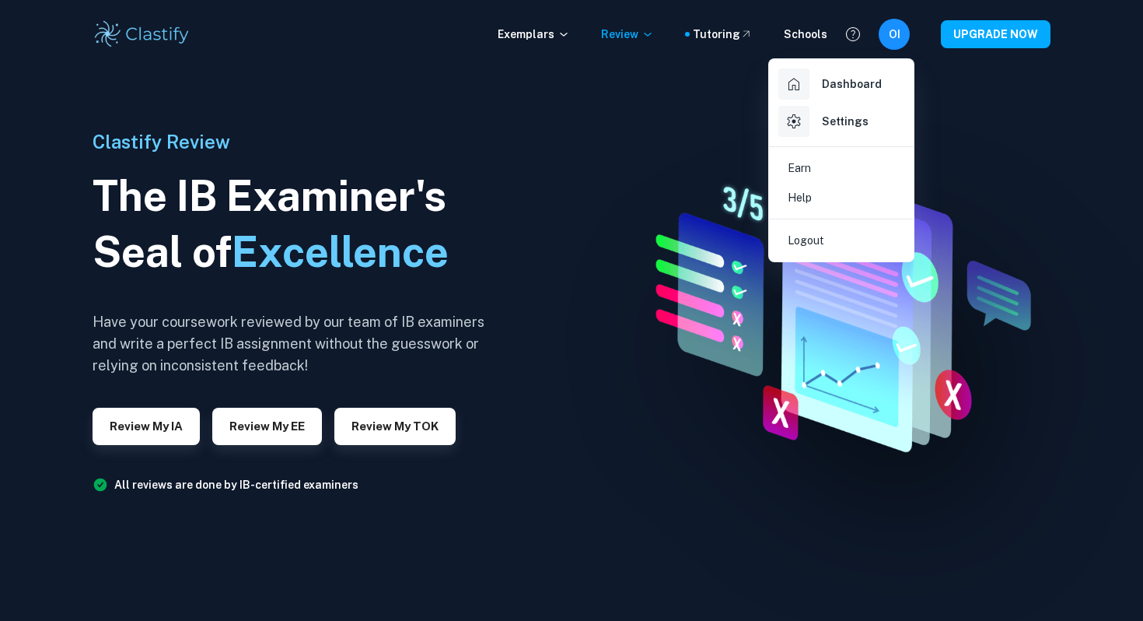
click at [845, 86] on h6 "Dashboard" at bounding box center [852, 83] width 60 height 17
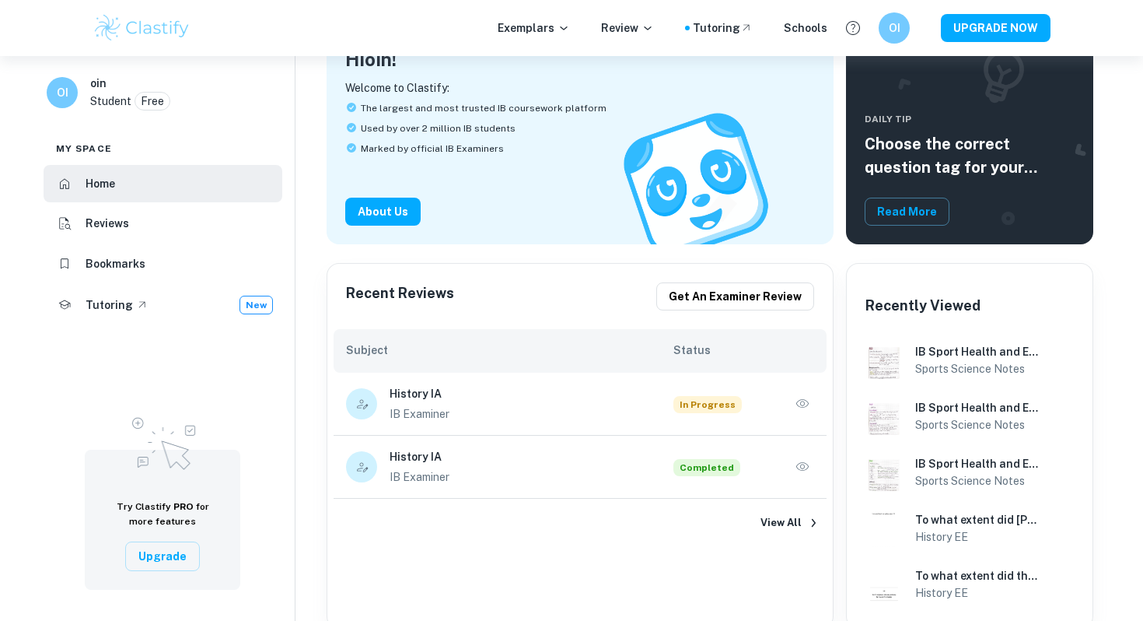
scroll to position [212, 0]
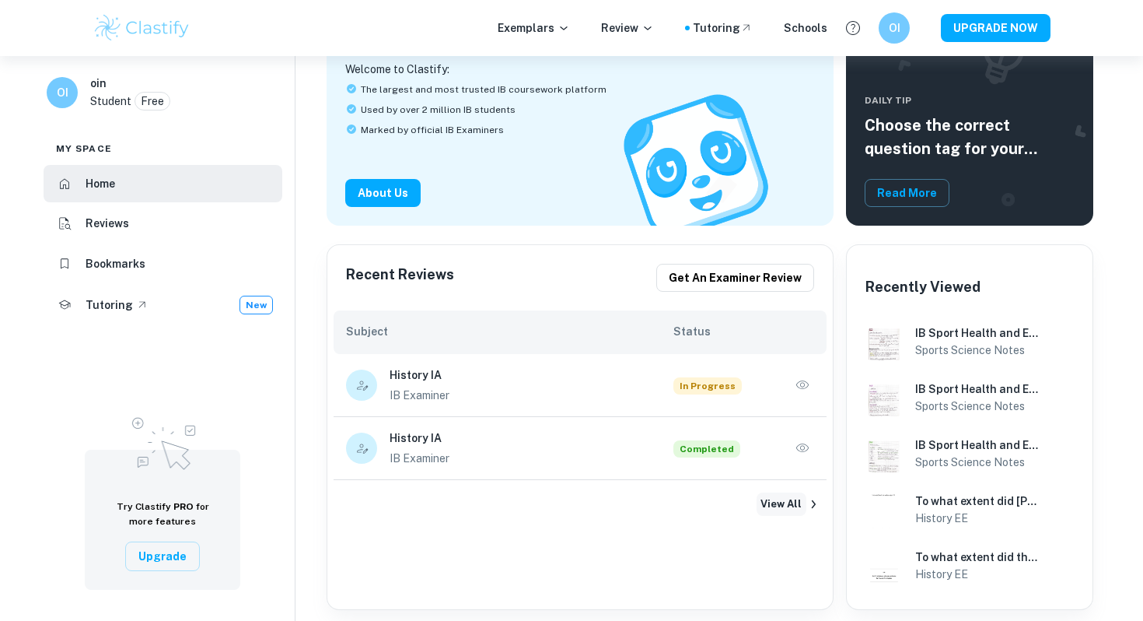
click at [780, 492] on button "View All" at bounding box center [782, 503] width 50 height 23
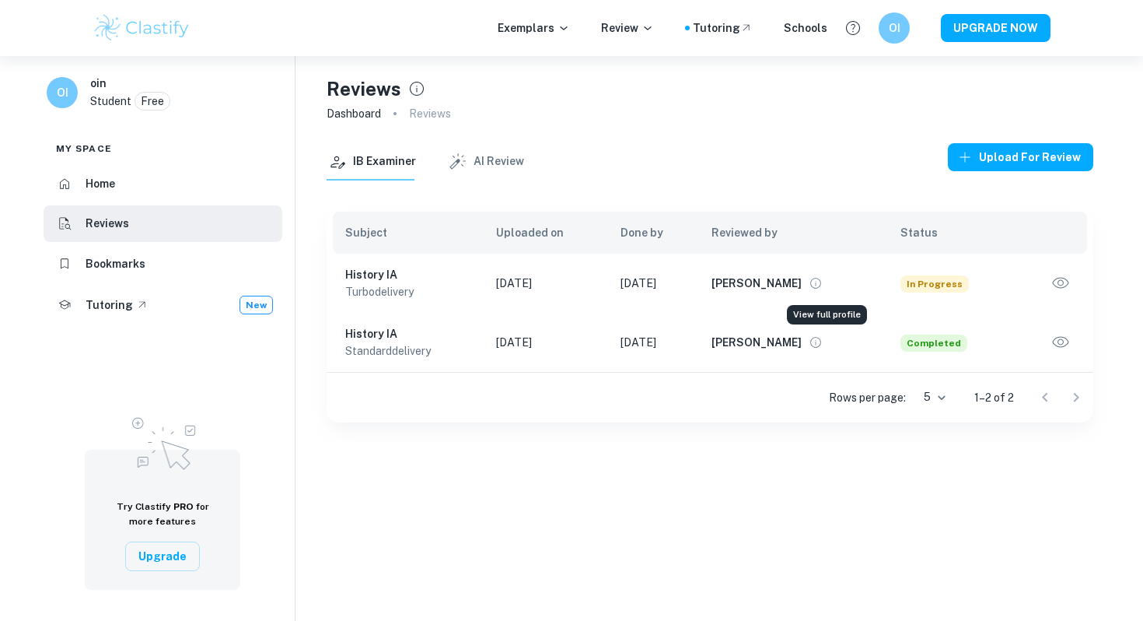
click at [823, 278] on icon "View full profile" at bounding box center [816, 283] width 14 height 14
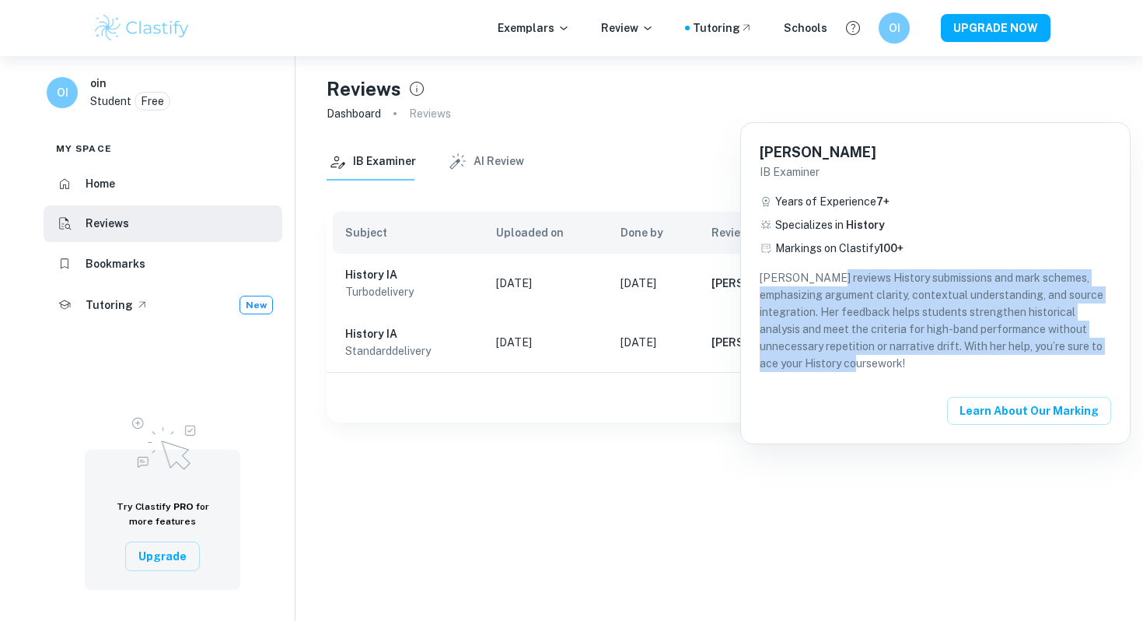
drag, startPoint x: 824, startPoint y: 278, endPoint x: 849, endPoint y: 353, distance: 78.7
click at [849, 353] on p "Sharon reviews History submissions and mark schemes, emphasizing argument clari…" at bounding box center [935, 320] width 351 height 103
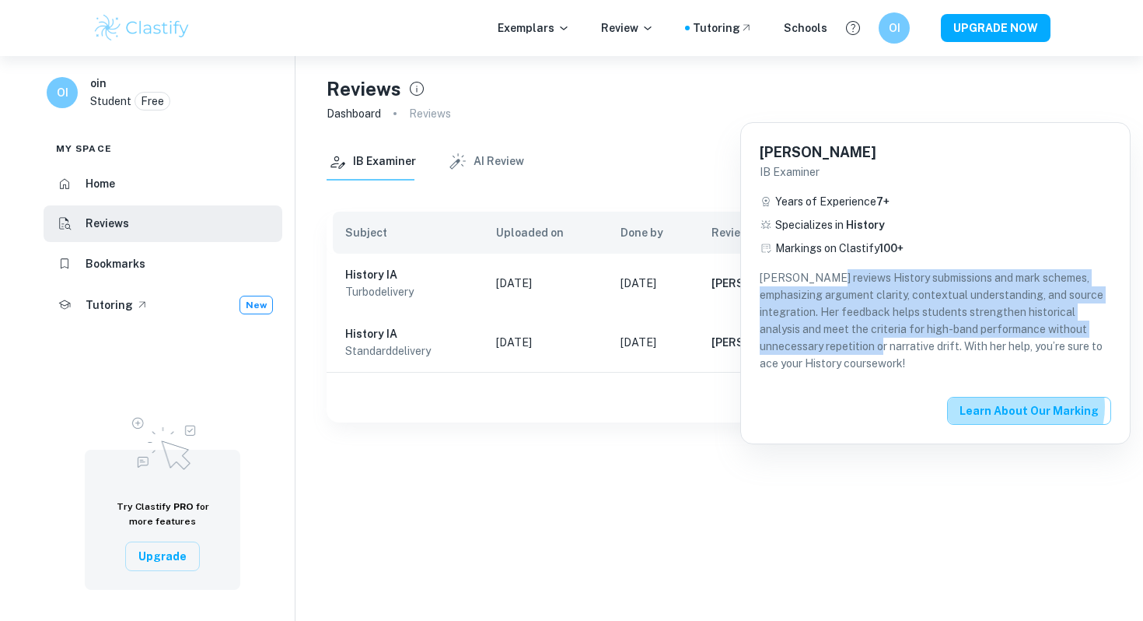
click at [1030, 407] on button "Learn about our Marking" at bounding box center [1029, 411] width 164 height 28
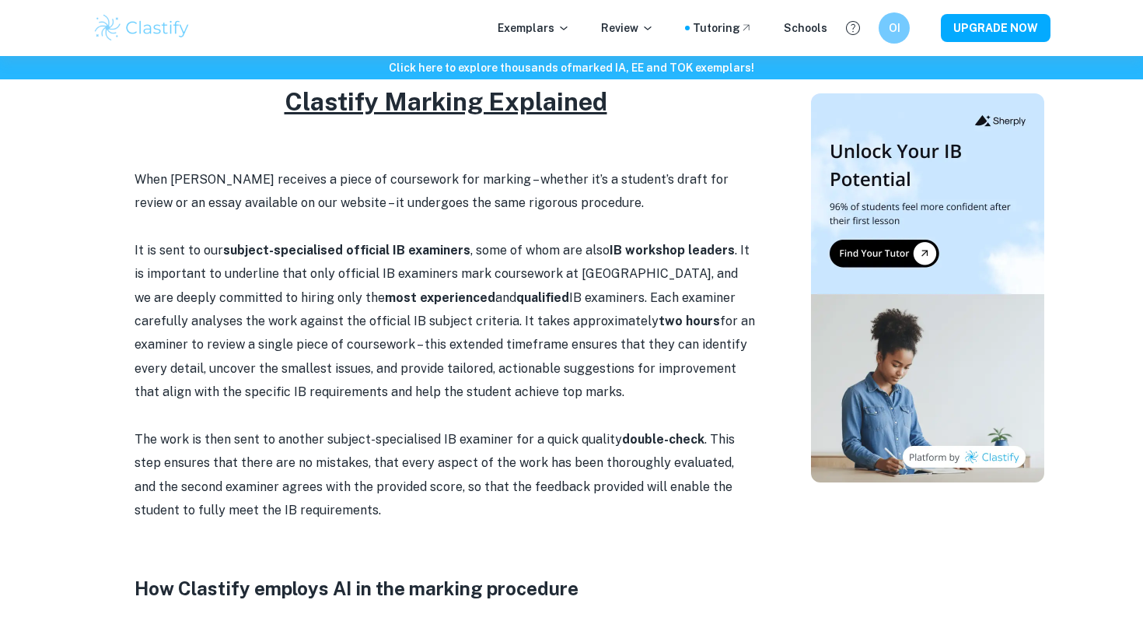
scroll to position [674, 0]
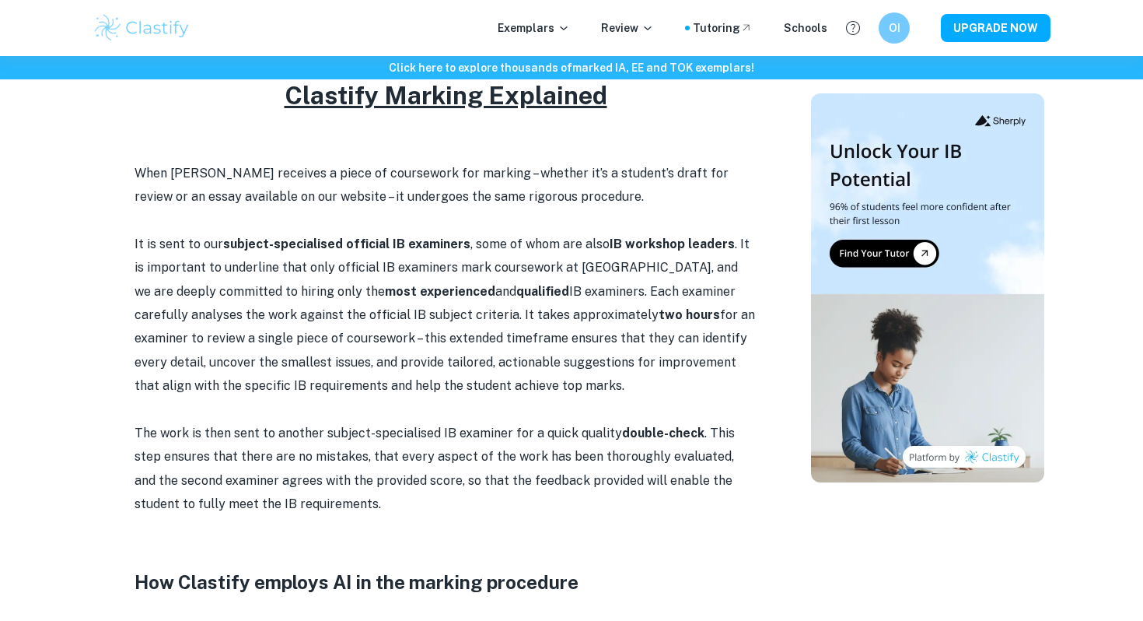
drag, startPoint x: 442, startPoint y: 230, endPoint x: 715, endPoint y: 393, distance: 317.7
click at [617, 490] on p "The work is then sent to another subject-specialised IB examiner for a quick qu…" at bounding box center [446, 468] width 622 height 95
